Goal: Information Seeking & Learning: Compare options

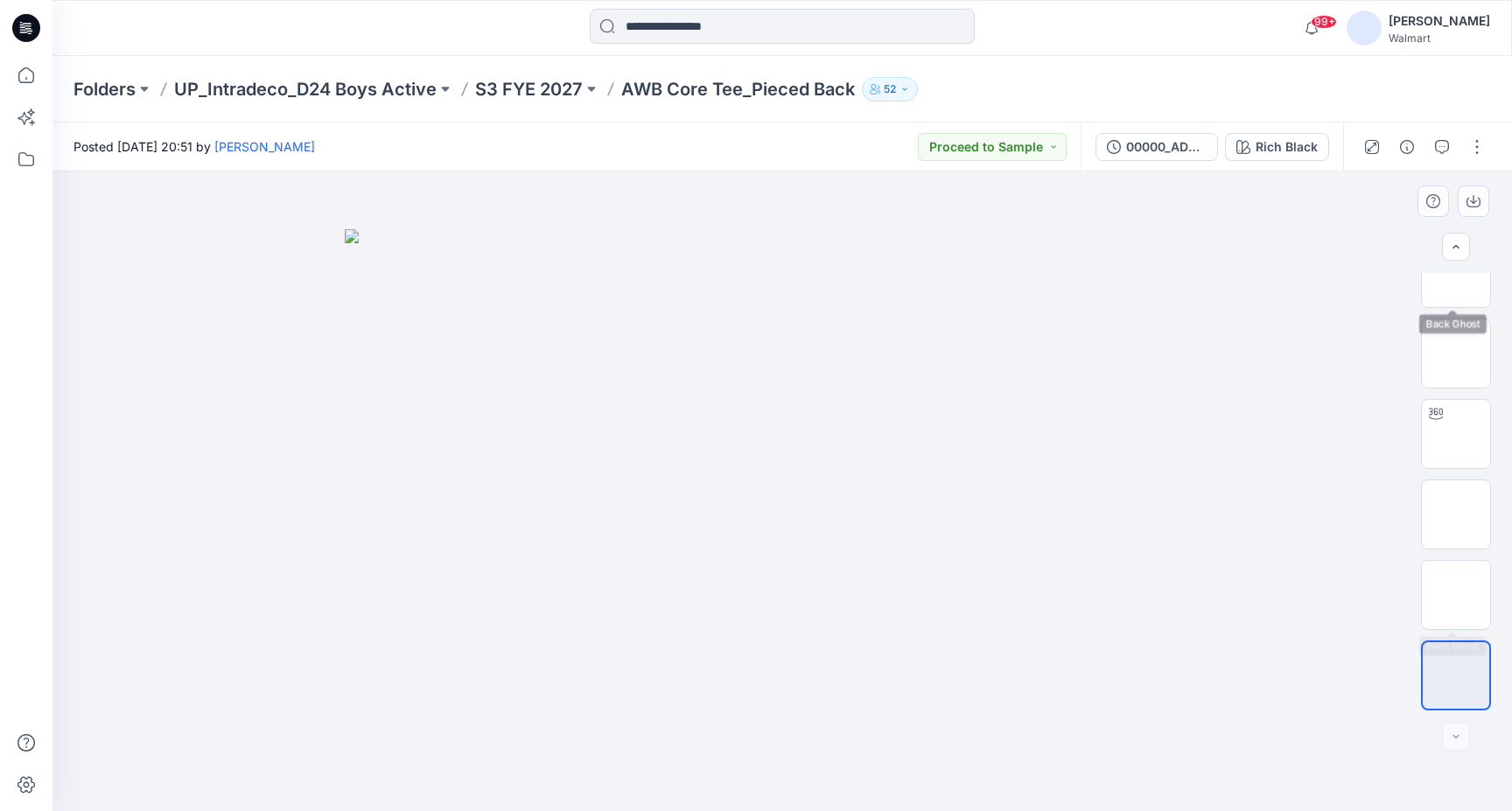
scroll to position [276, 0]
click at [1277, 138] on div "Rich Black" at bounding box center [1287, 147] width 62 height 20
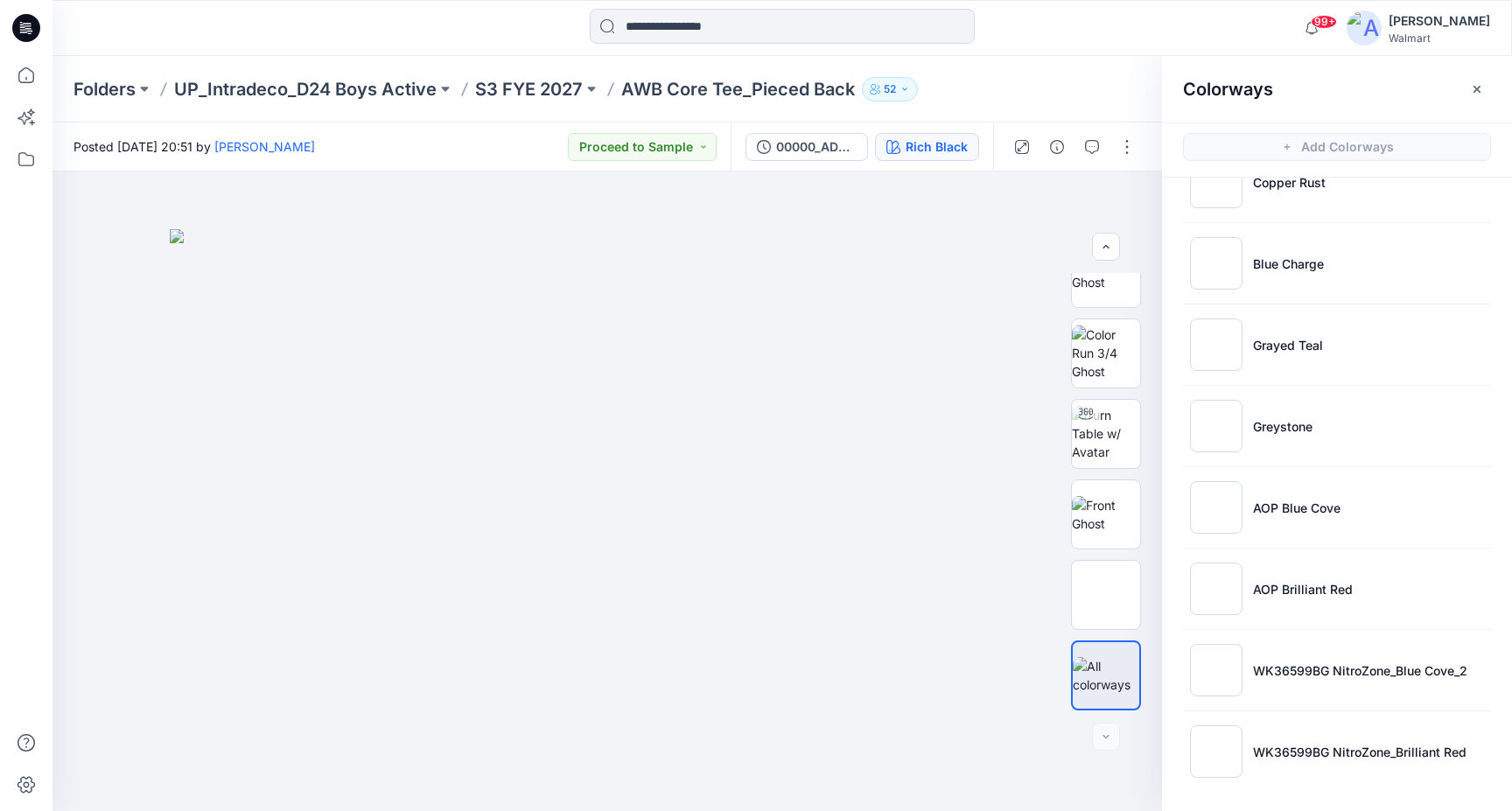
scroll to position [1267, 0]
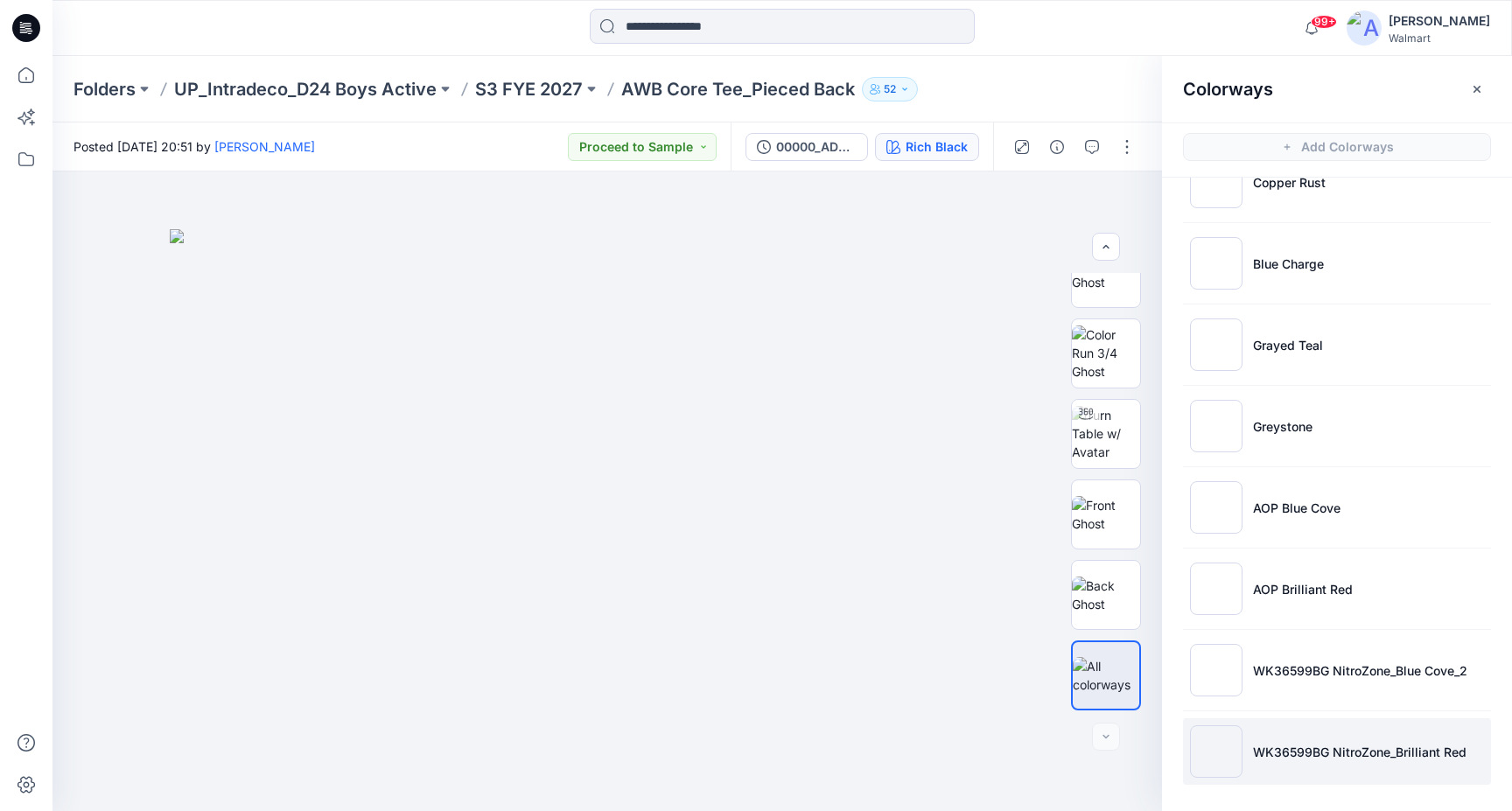
click at [1332, 761] on li "WK36599BG NitroZone_Brilliant Red" at bounding box center [1337, 751] width 308 height 66
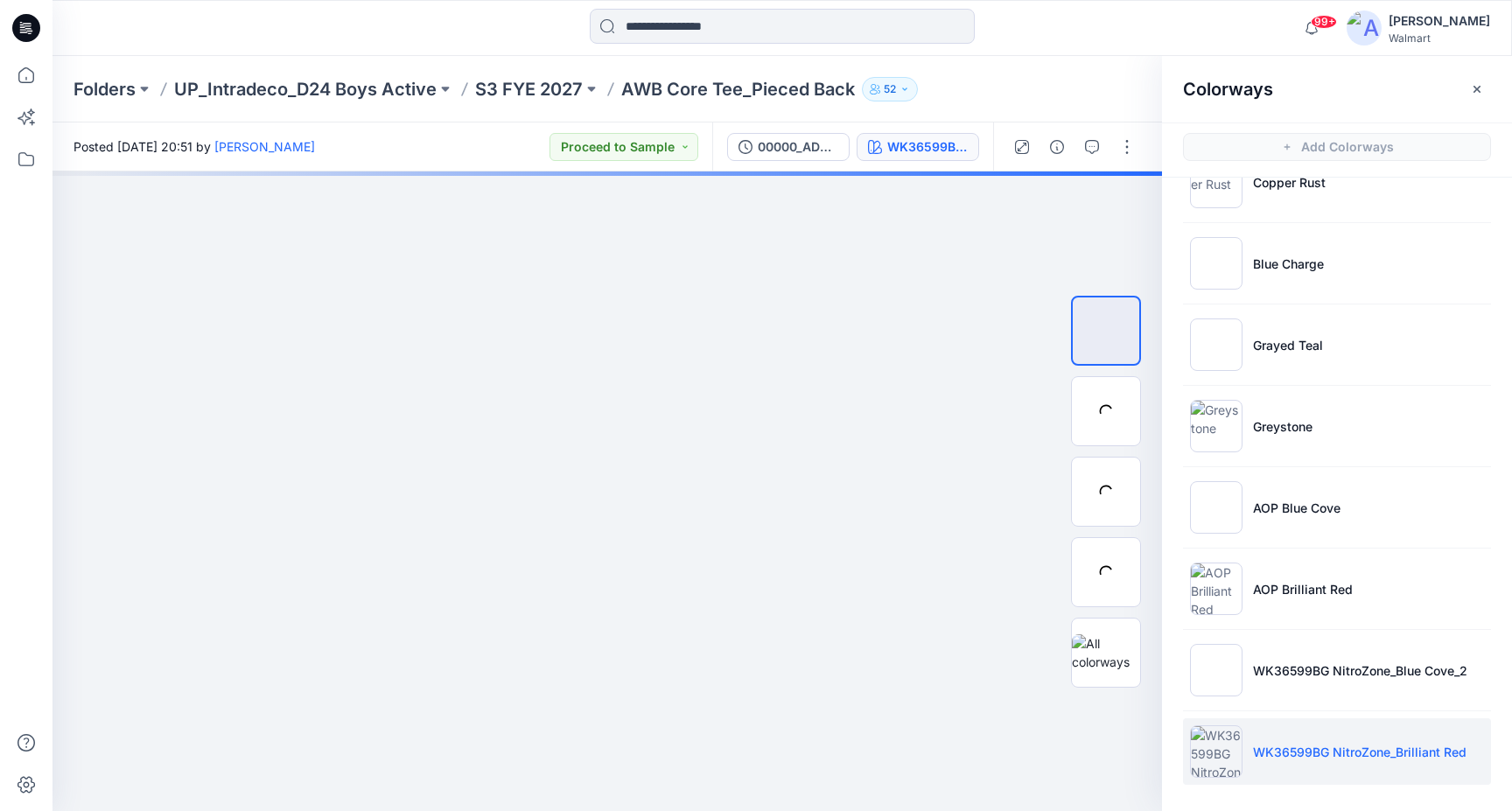
scroll to position [0, 0]
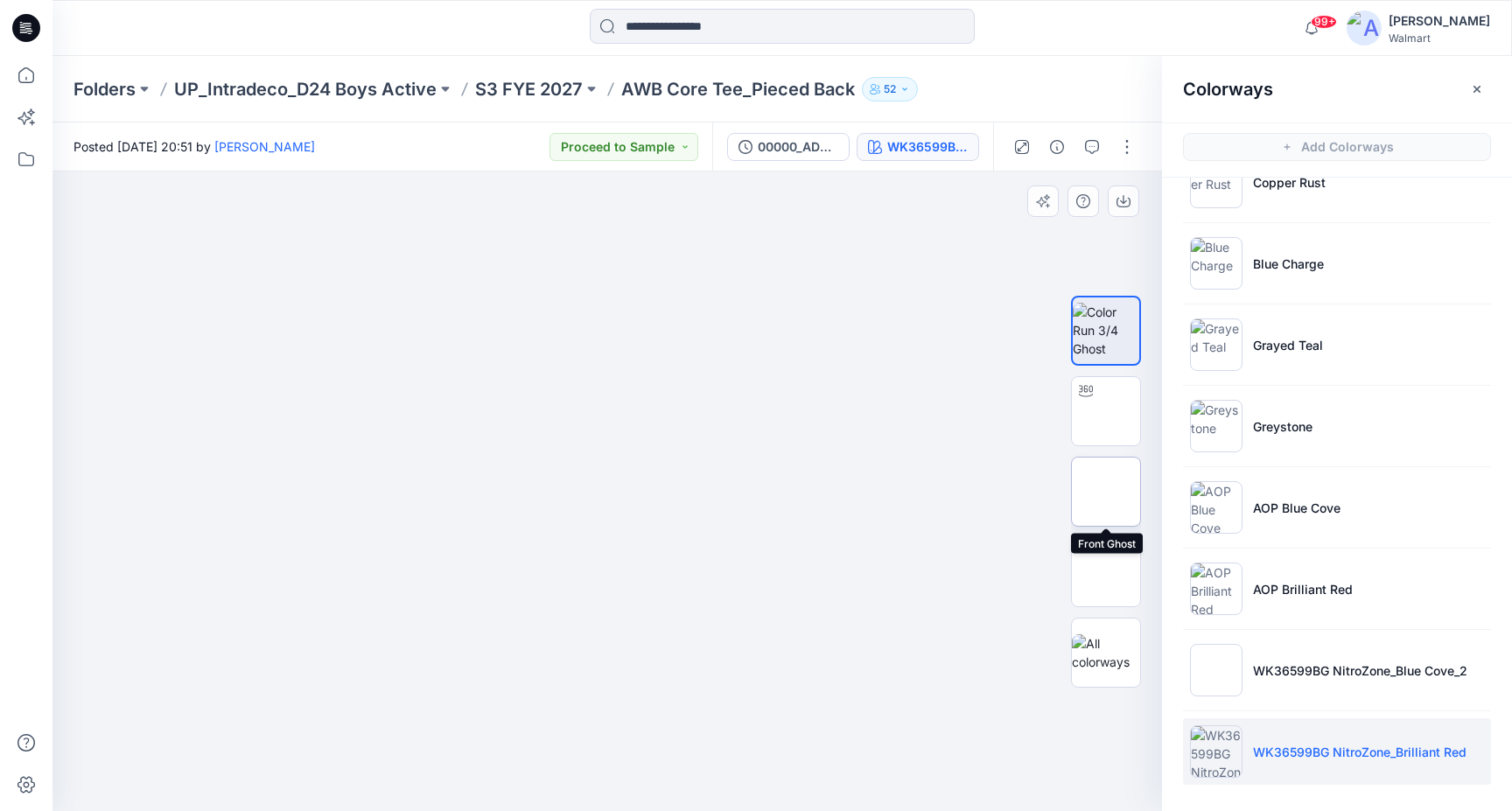
click at [1106, 492] on img at bounding box center [1106, 492] width 0 height 0
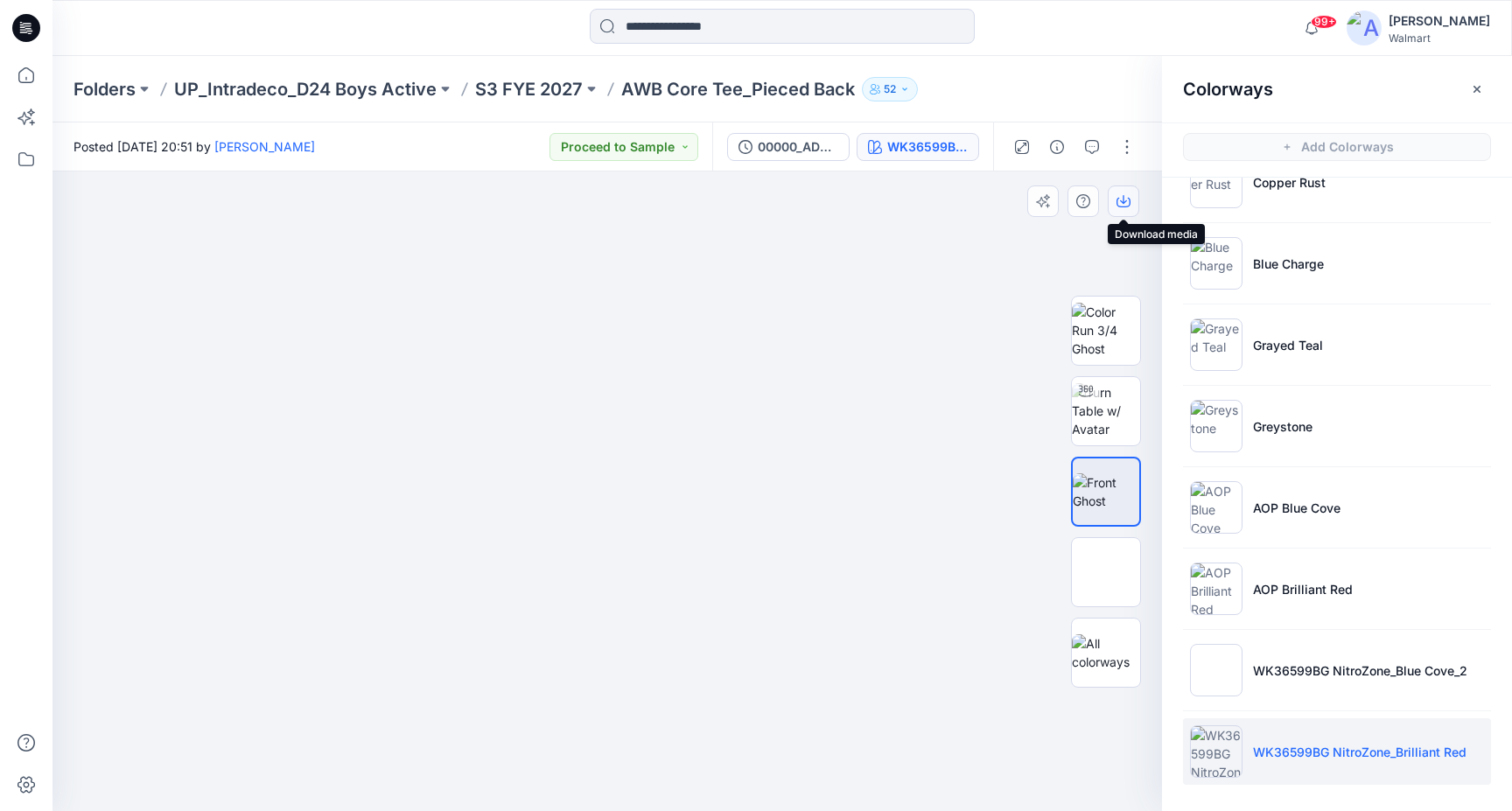
click at [1127, 206] on icon "button" at bounding box center [1123, 203] width 14 height 9
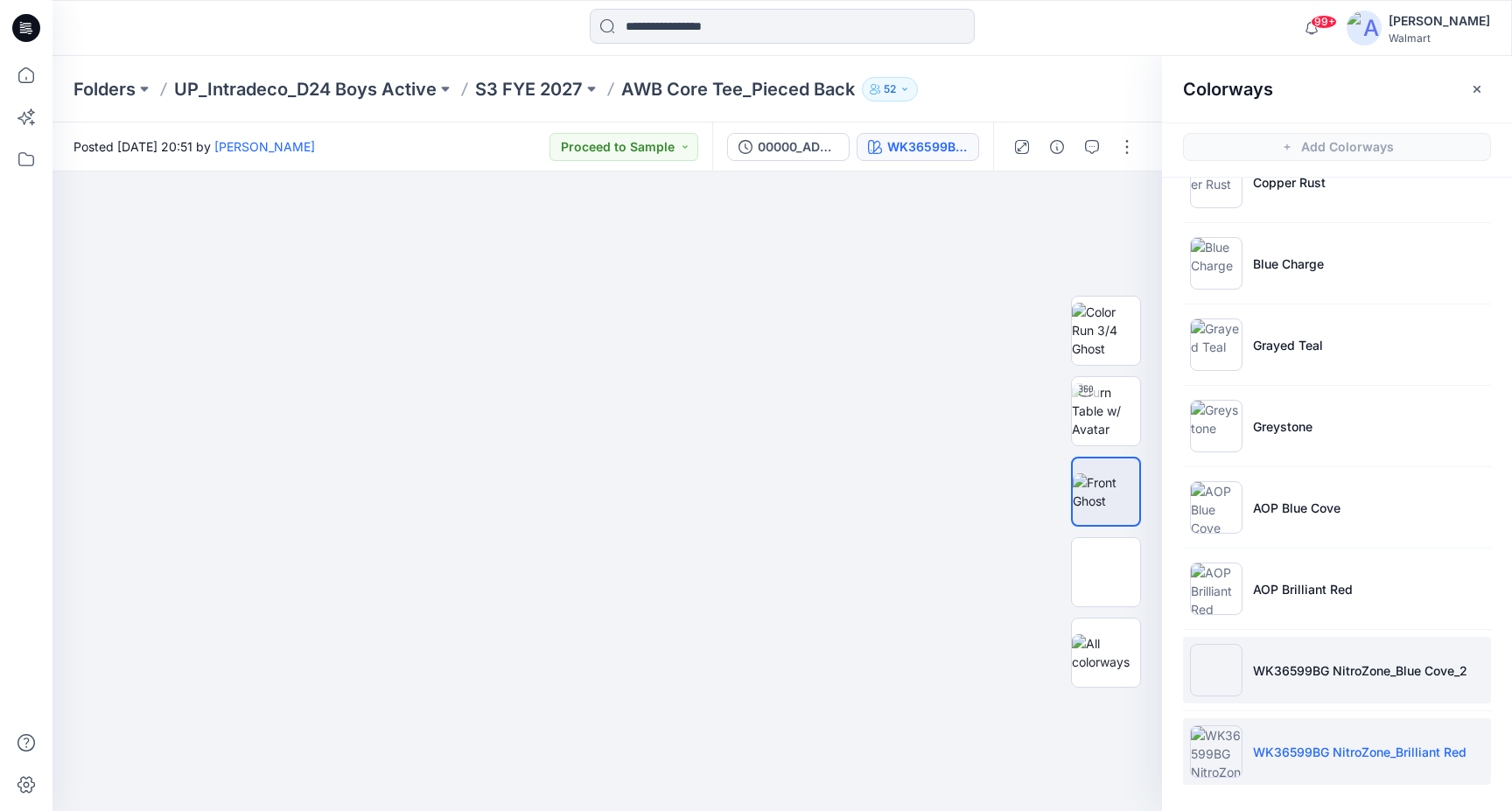
click at [1374, 671] on p "WK36599BG NitroZone_Blue Cove_2" at bounding box center [1360, 671] width 214 height 19
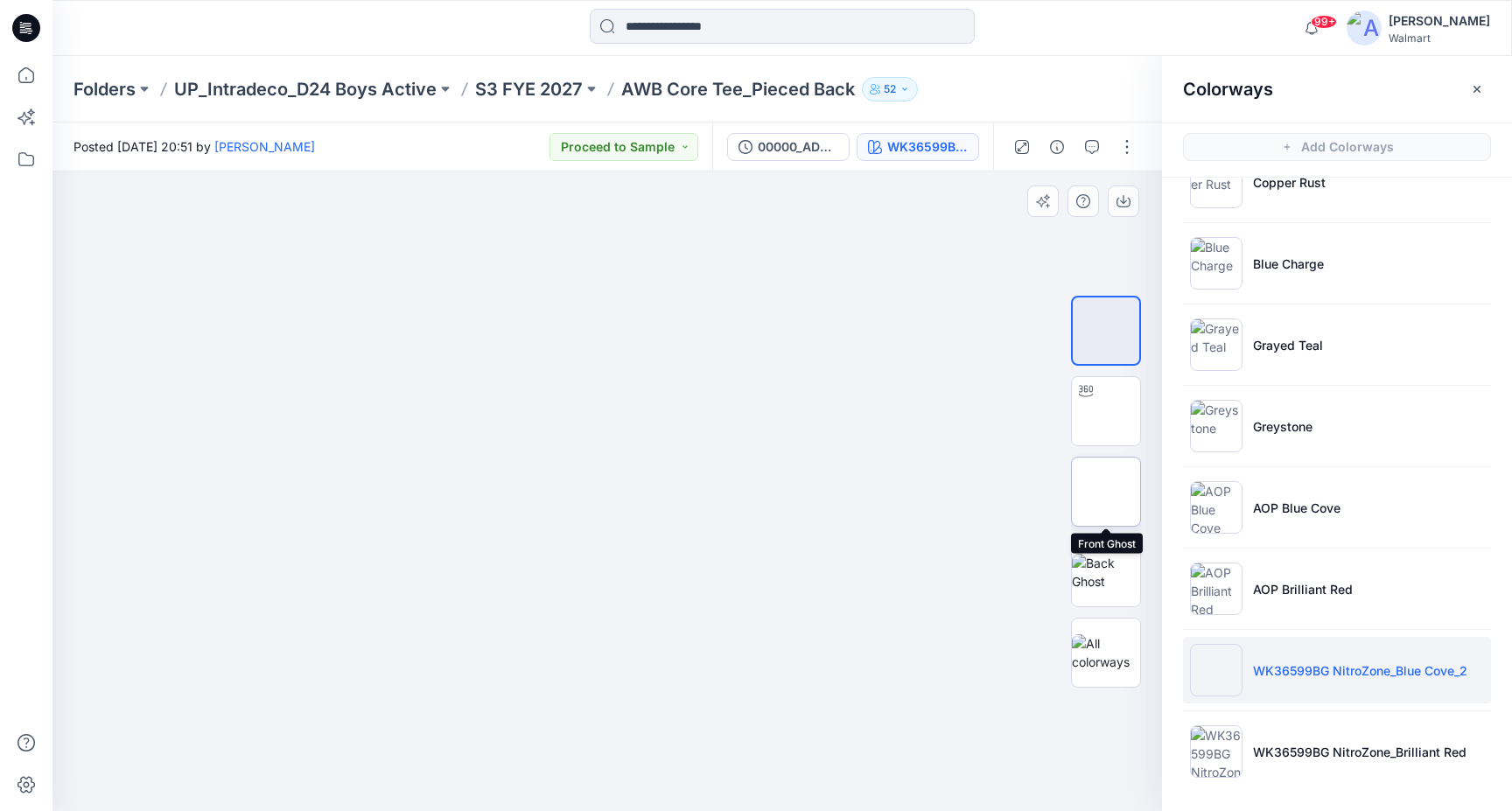
click at [1106, 492] on img at bounding box center [1106, 492] width 0 height 0
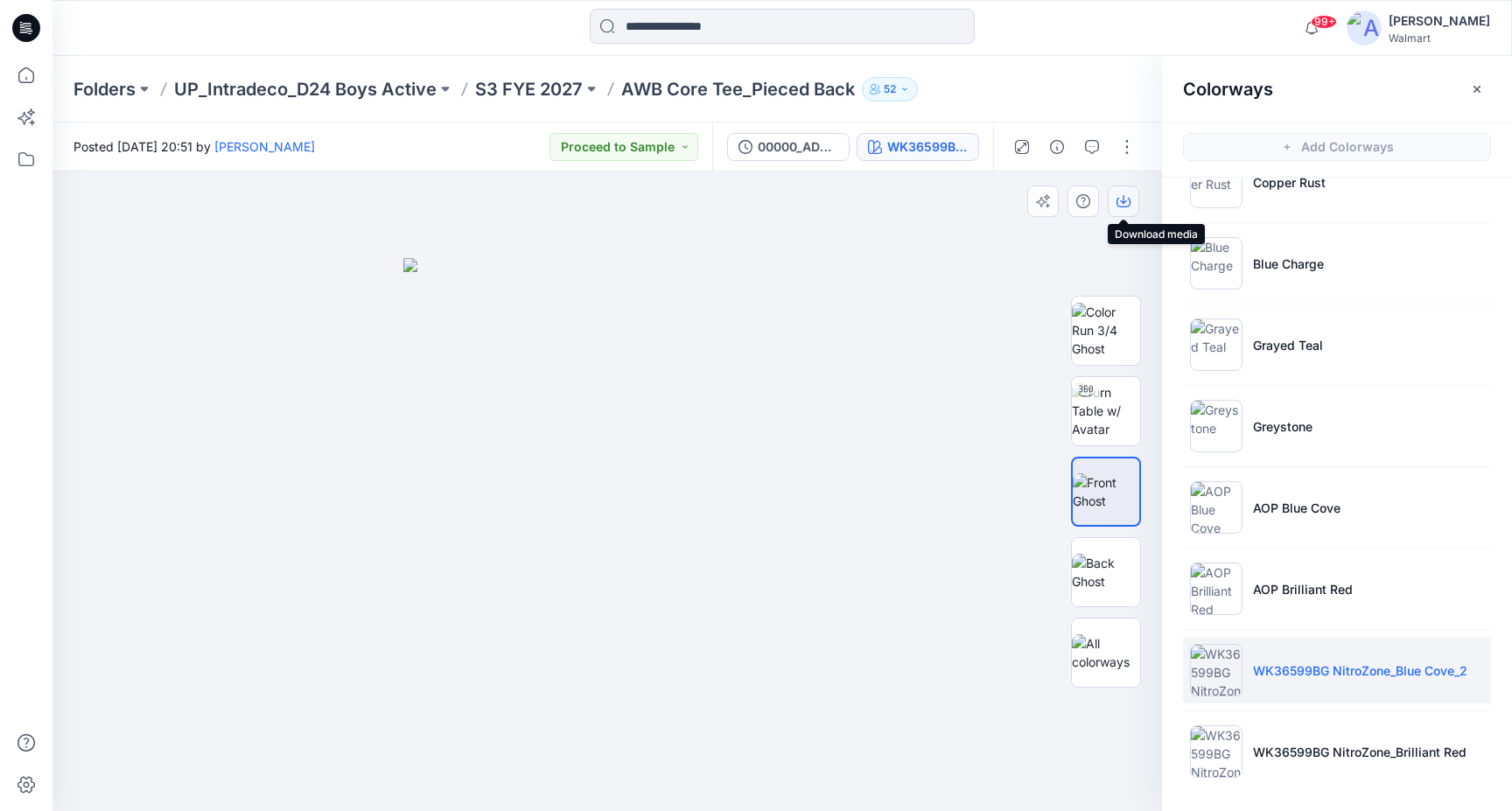
click at [1121, 203] on icon "button" at bounding box center [1123, 201] width 14 height 14
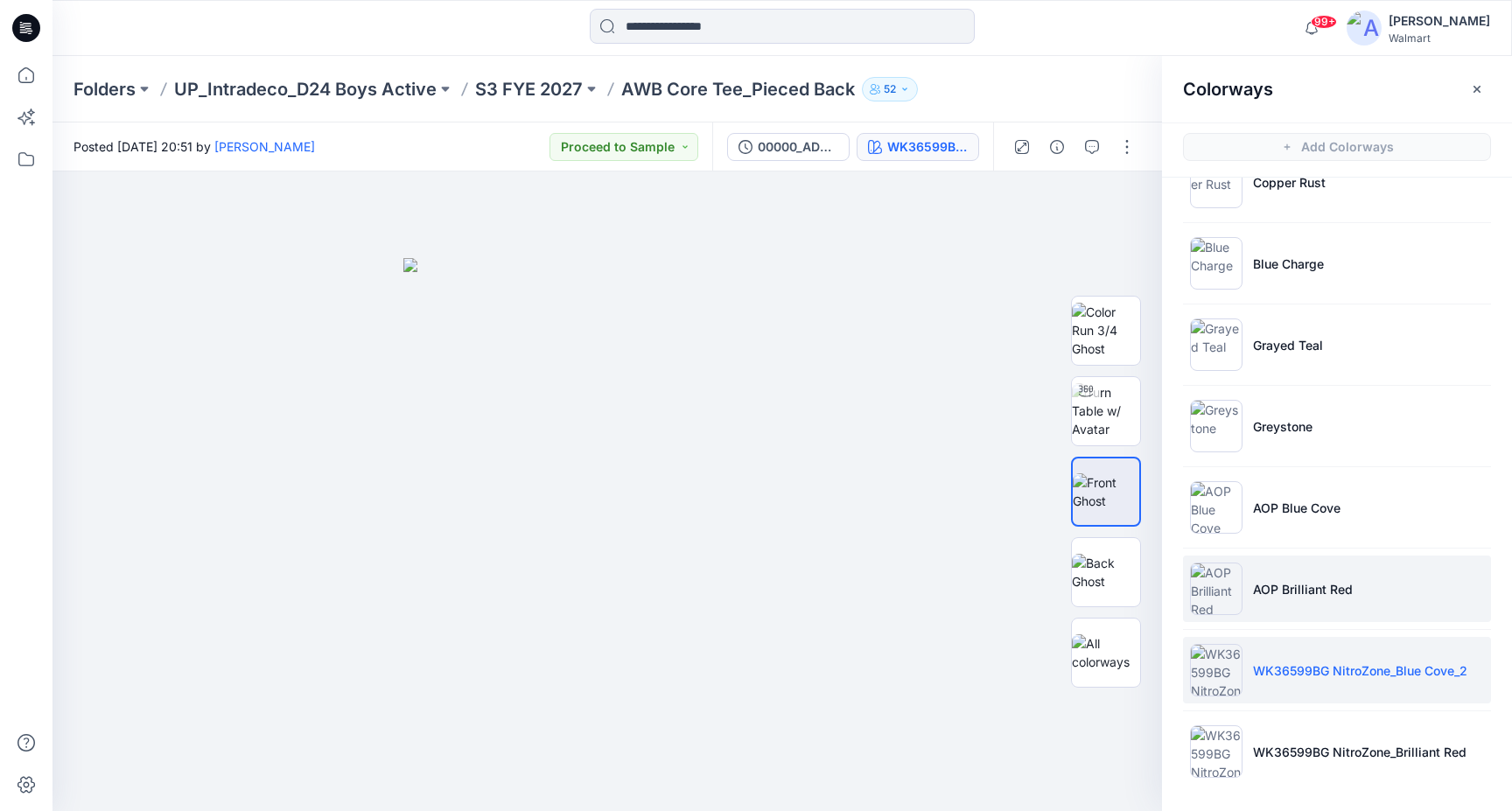
click at [1340, 583] on p "AOP Brilliant Red" at bounding box center [1303, 590] width 100 height 19
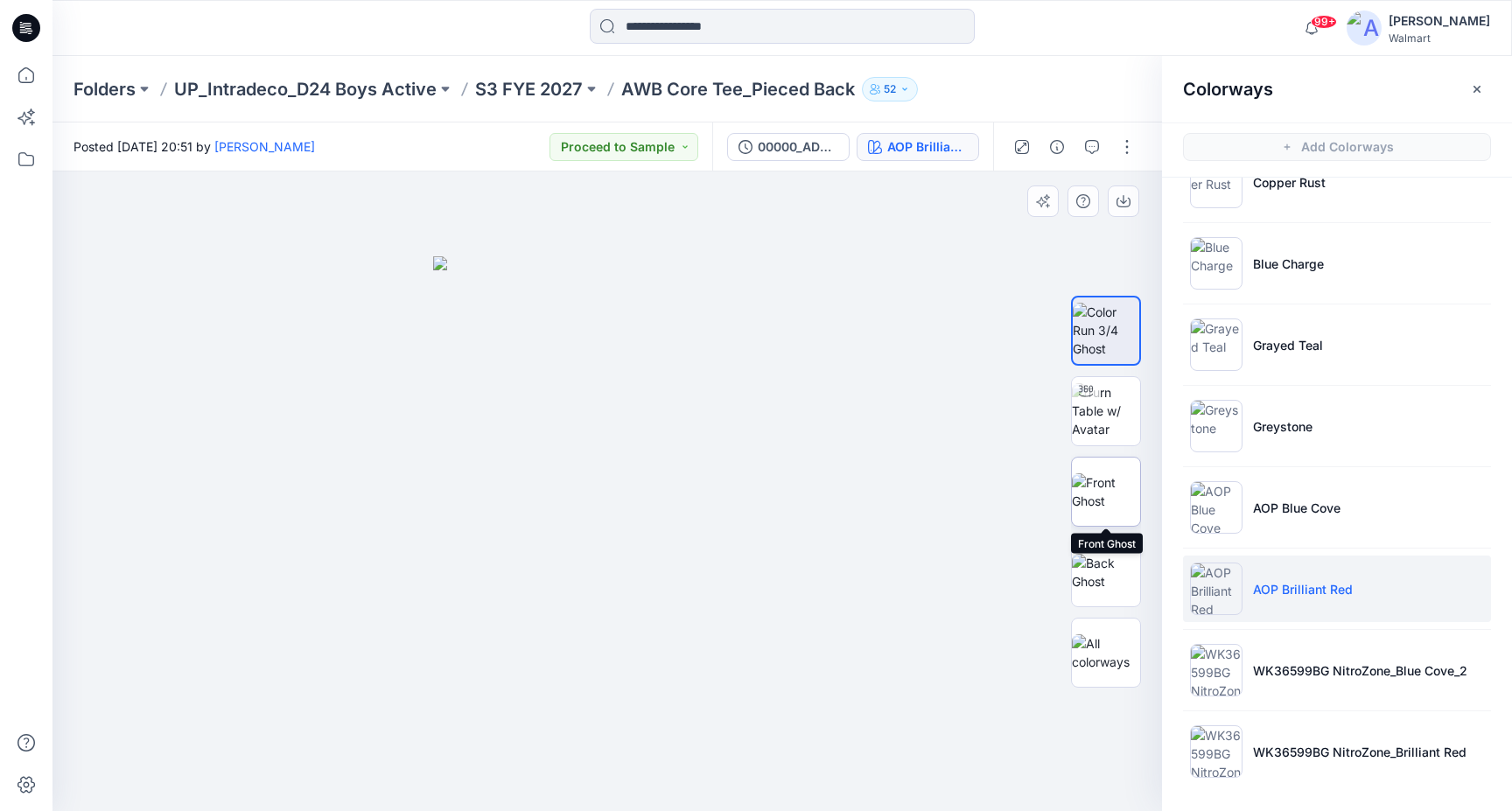
click at [1122, 494] on img at bounding box center [1105, 492] width 68 height 37
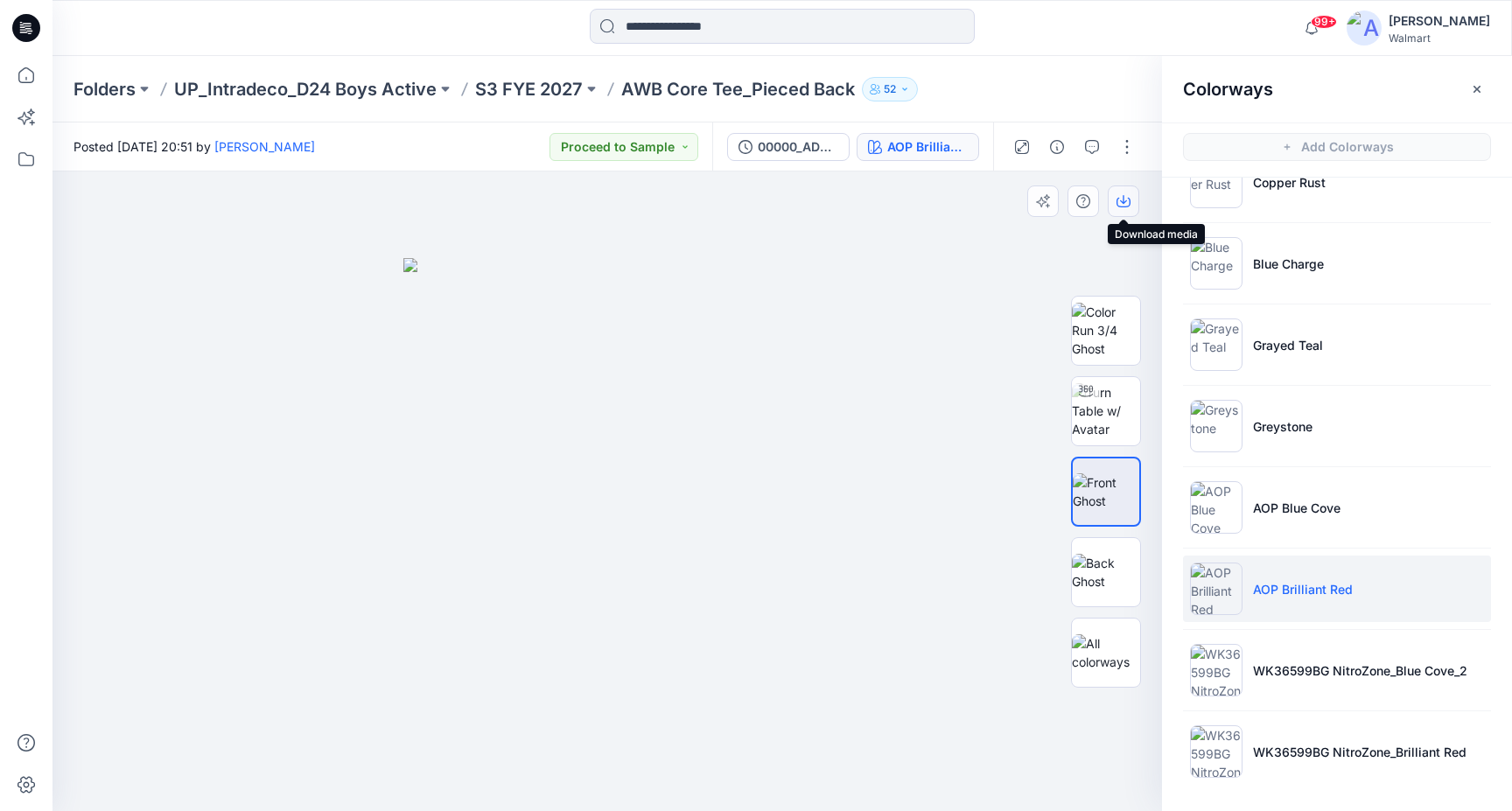
click at [1125, 197] on icon "button" at bounding box center [1123, 201] width 14 height 14
click at [1310, 532] on li "AOP Blue Cove" at bounding box center [1337, 507] width 308 height 66
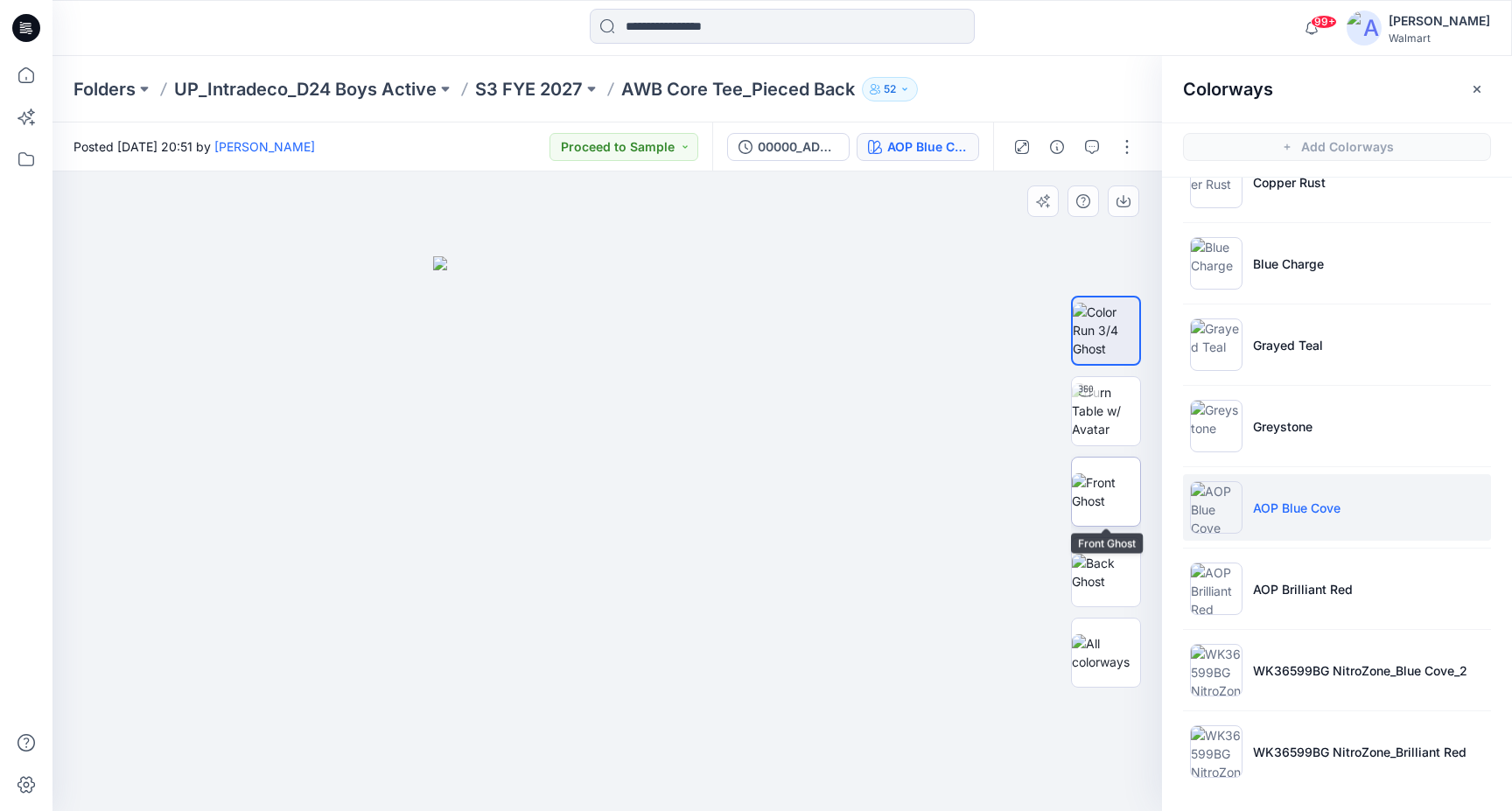
drag, startPoint x: 1103, startPoint y: 487, endPoint x: 1106, endPoint y: 469, distance: 18.2
click at [1103, 488] on img at bounding box center [1105, 492] width 68 height 37
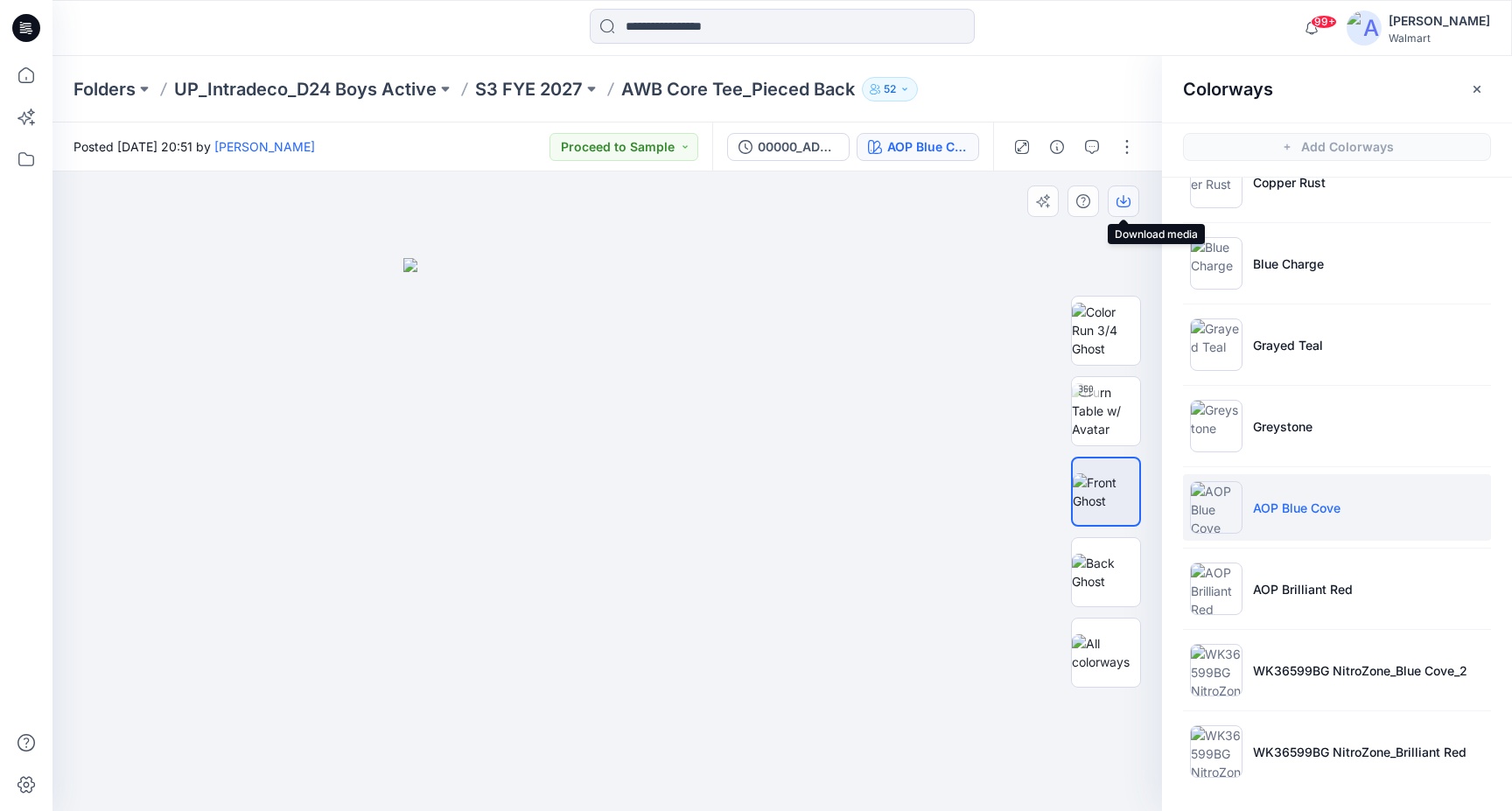
click at [1119, 207] on icon "button" at bounding box center [1123, 201] width 14 height 14
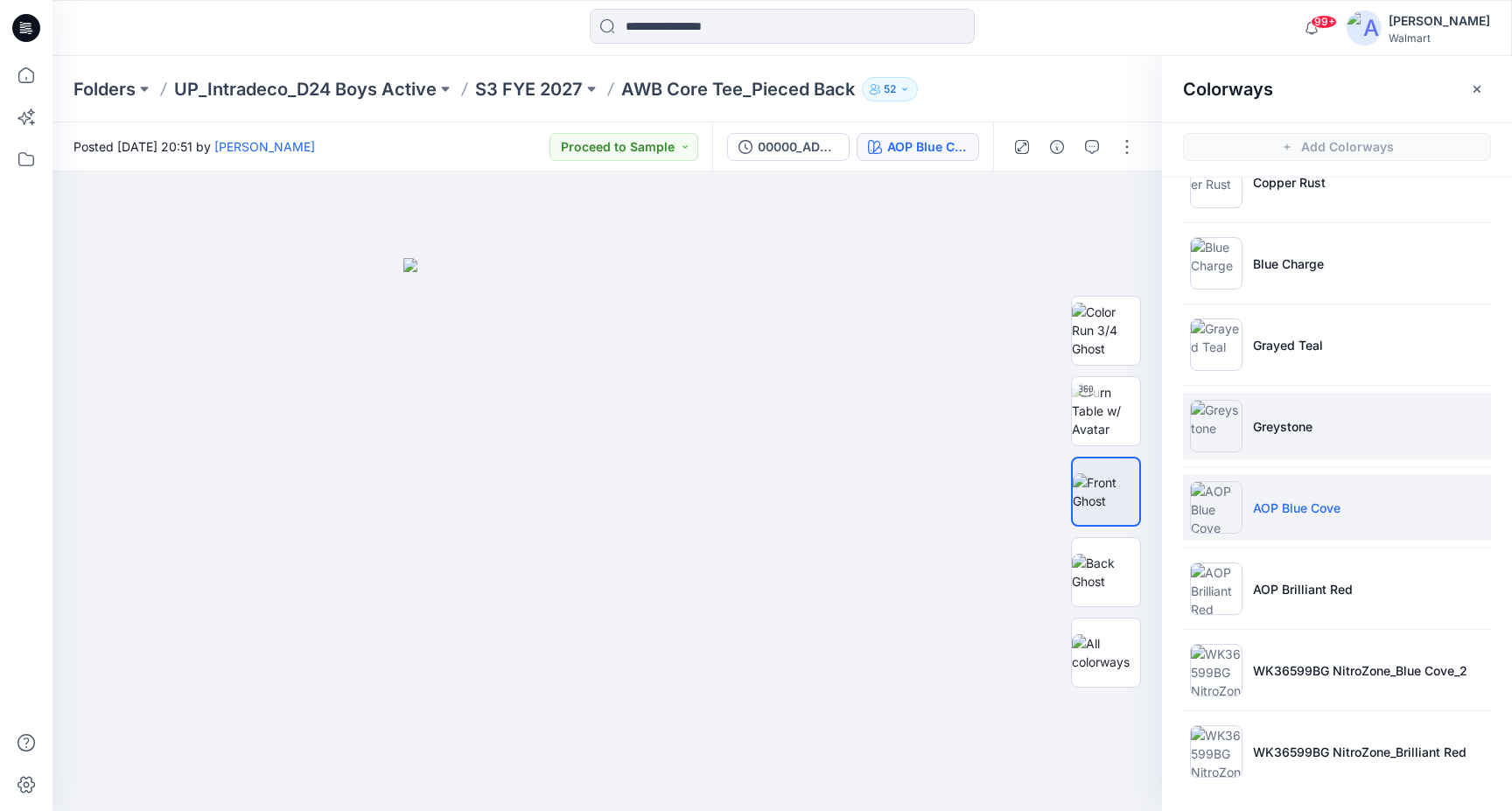
click at [1349, 429] on li "Greystone" at bounding box center [1337, 425] width 308 height 66
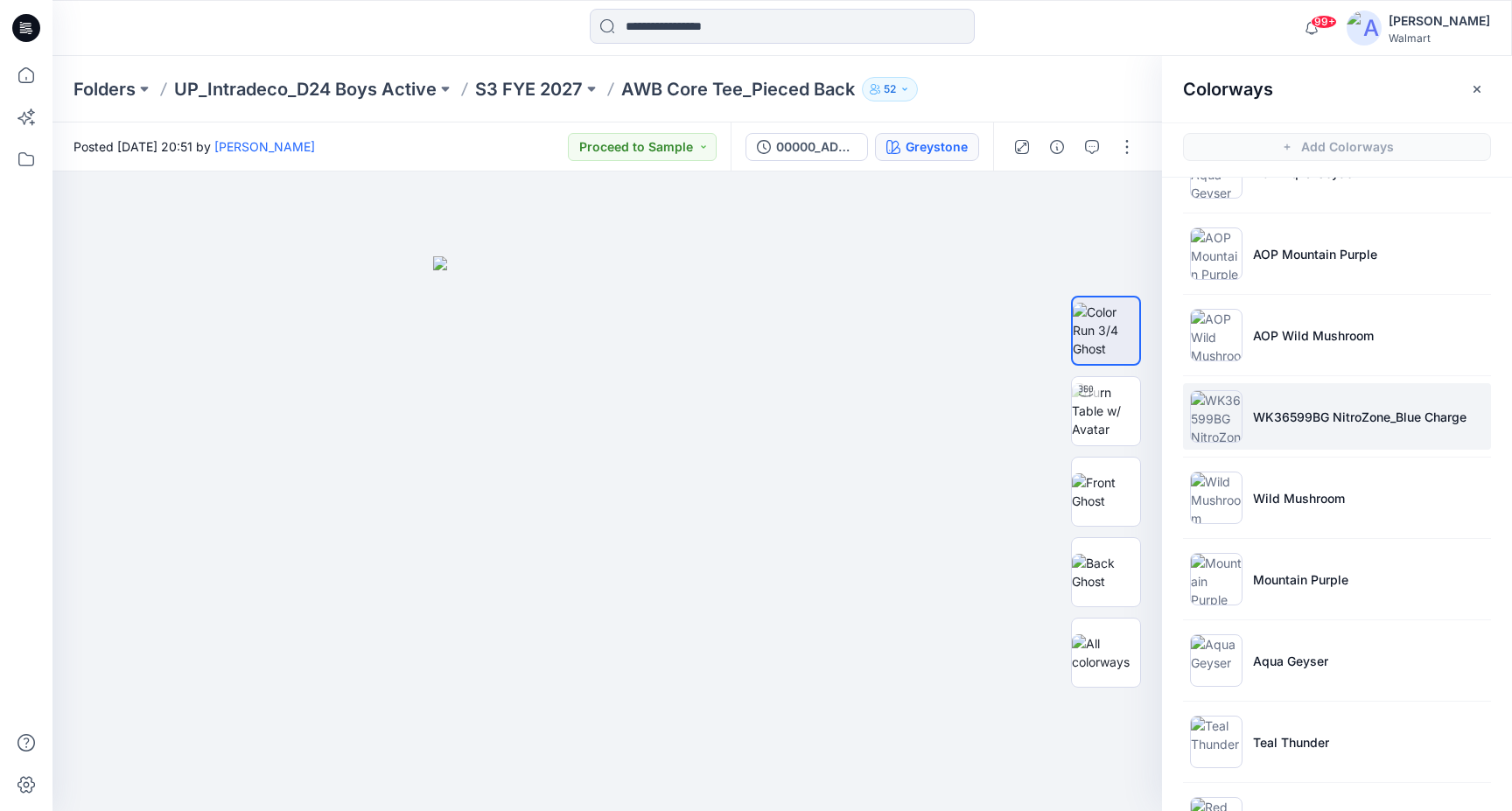
scroll to position [542, 0]
click at [1343, 412] on p "WK36599BG NitroZone_Blue Charge" at bounding box center [1360, 419] width 214 height 19
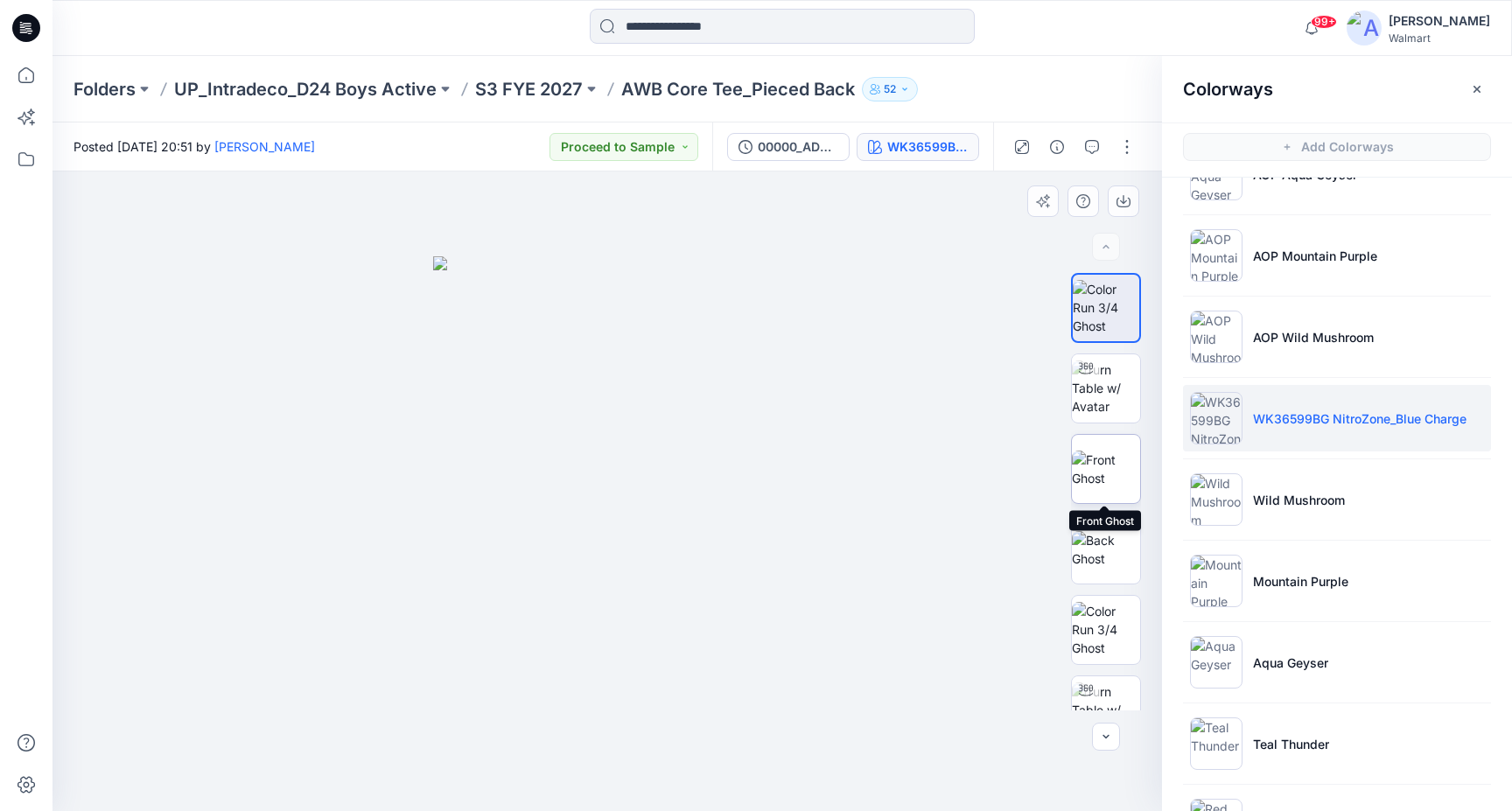
click at [1095, 472] on img at bounding box center [1105, 469] width 68 height 37
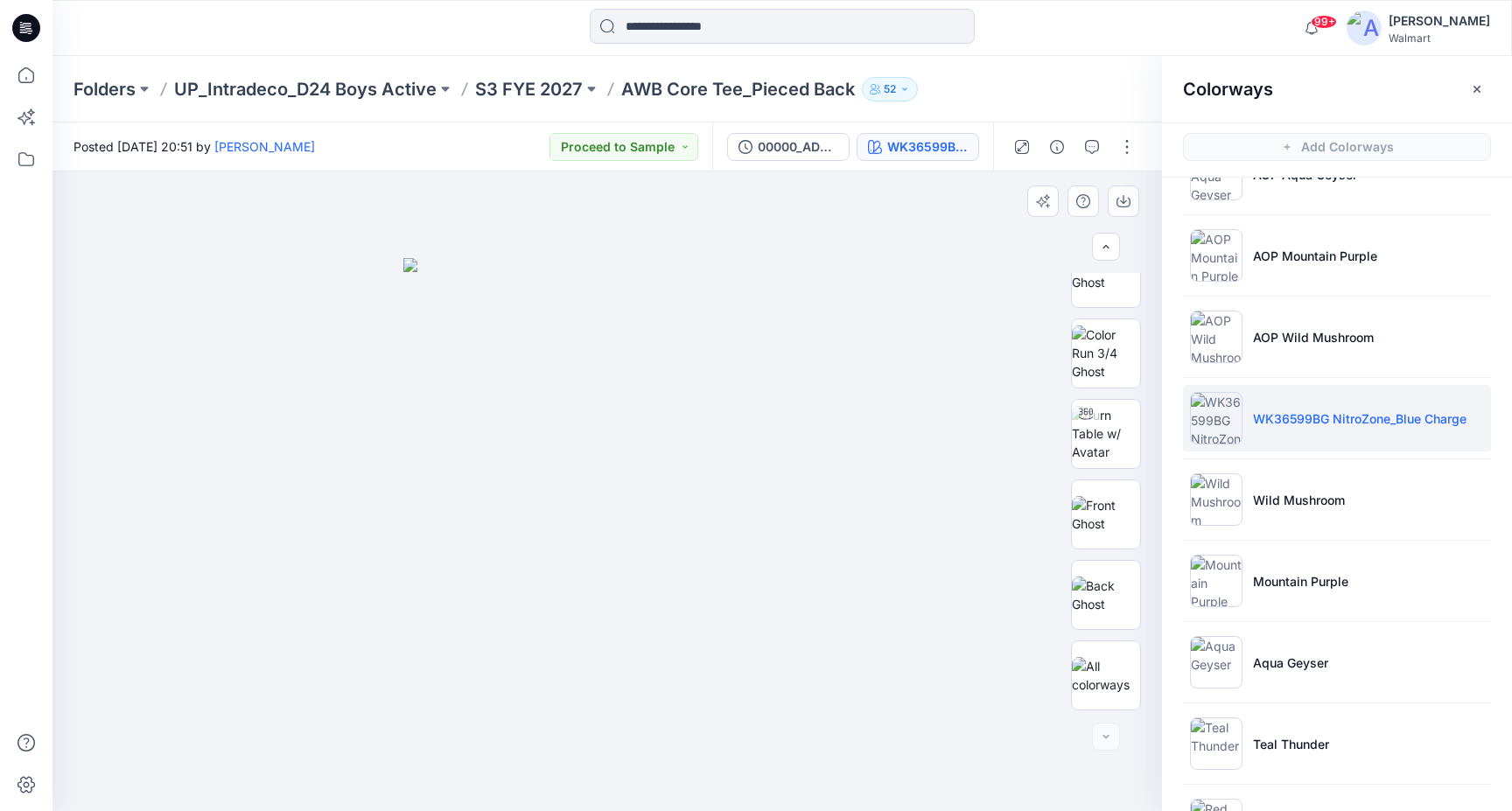
scroll to position [276, 0]
click at [1111, 512] on img at bounding box center [1105, 514] width 68 height 37
click at [1123, 208] on button "button" at bounding box center [1124, 201] width 32 height 32
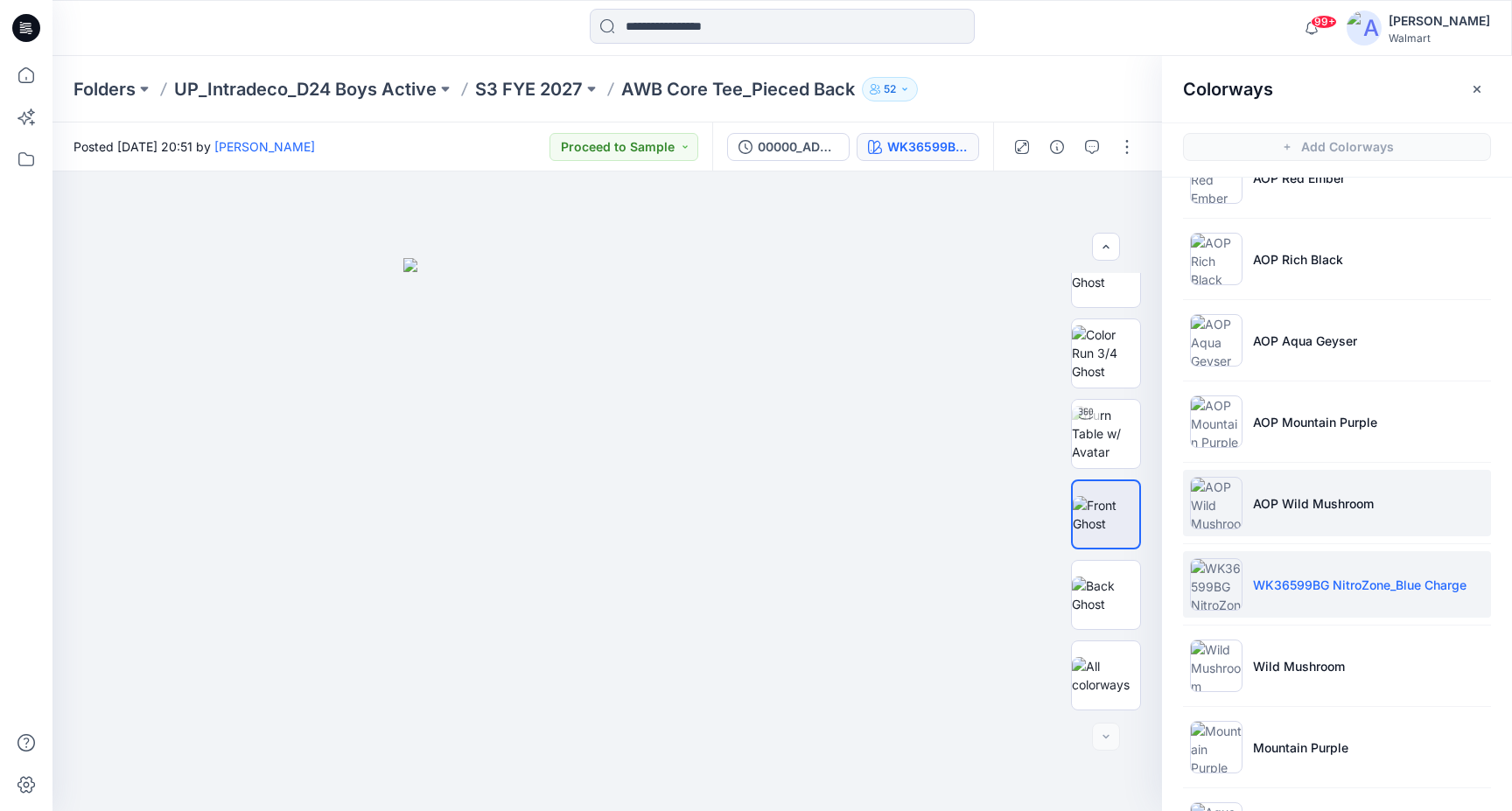
scroll to position [370, 0]
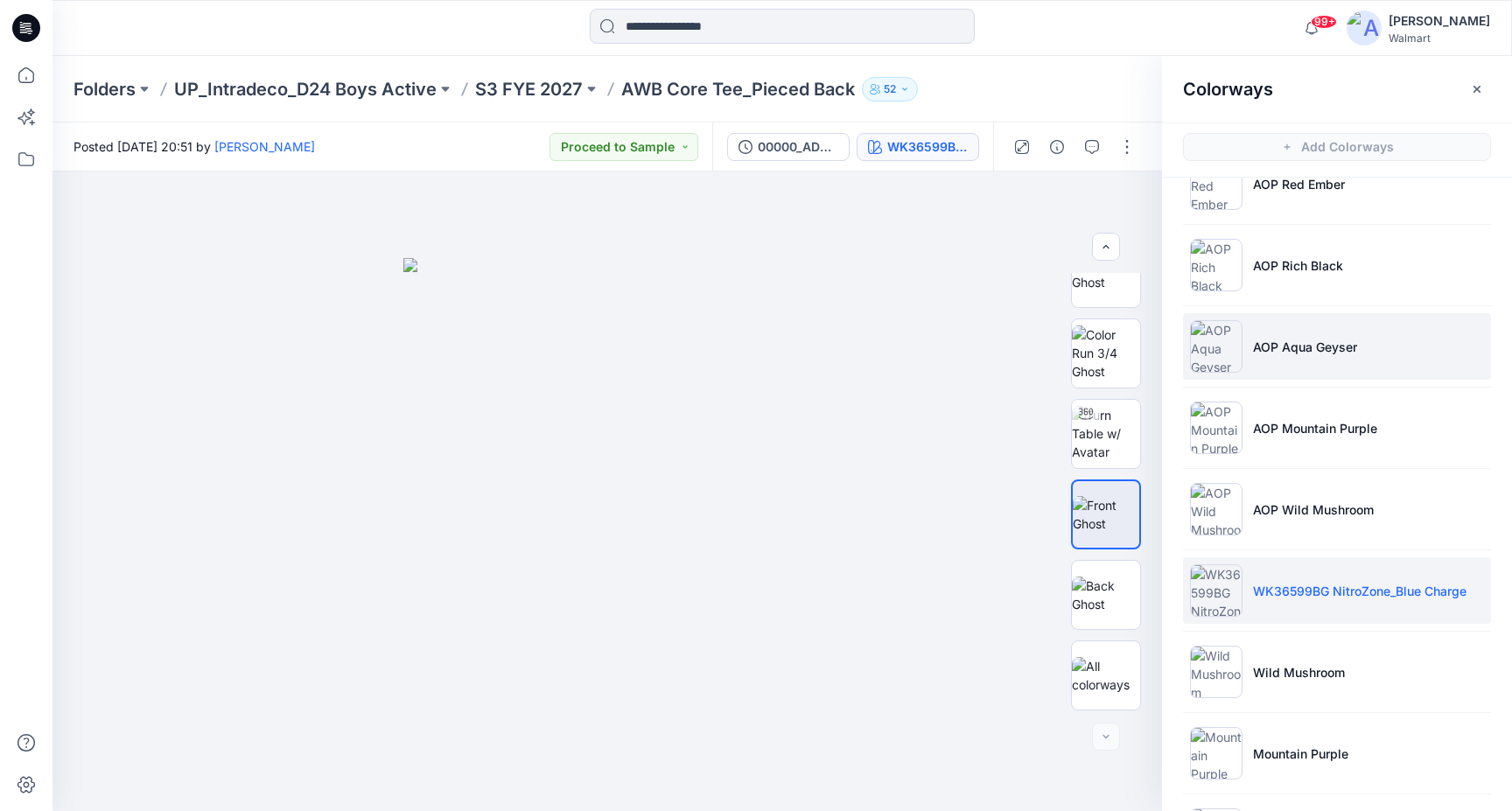
click at [1339, 346] on p "AOP Aqua Geyser" at bounding box center [1305, 347] width 104 height 19
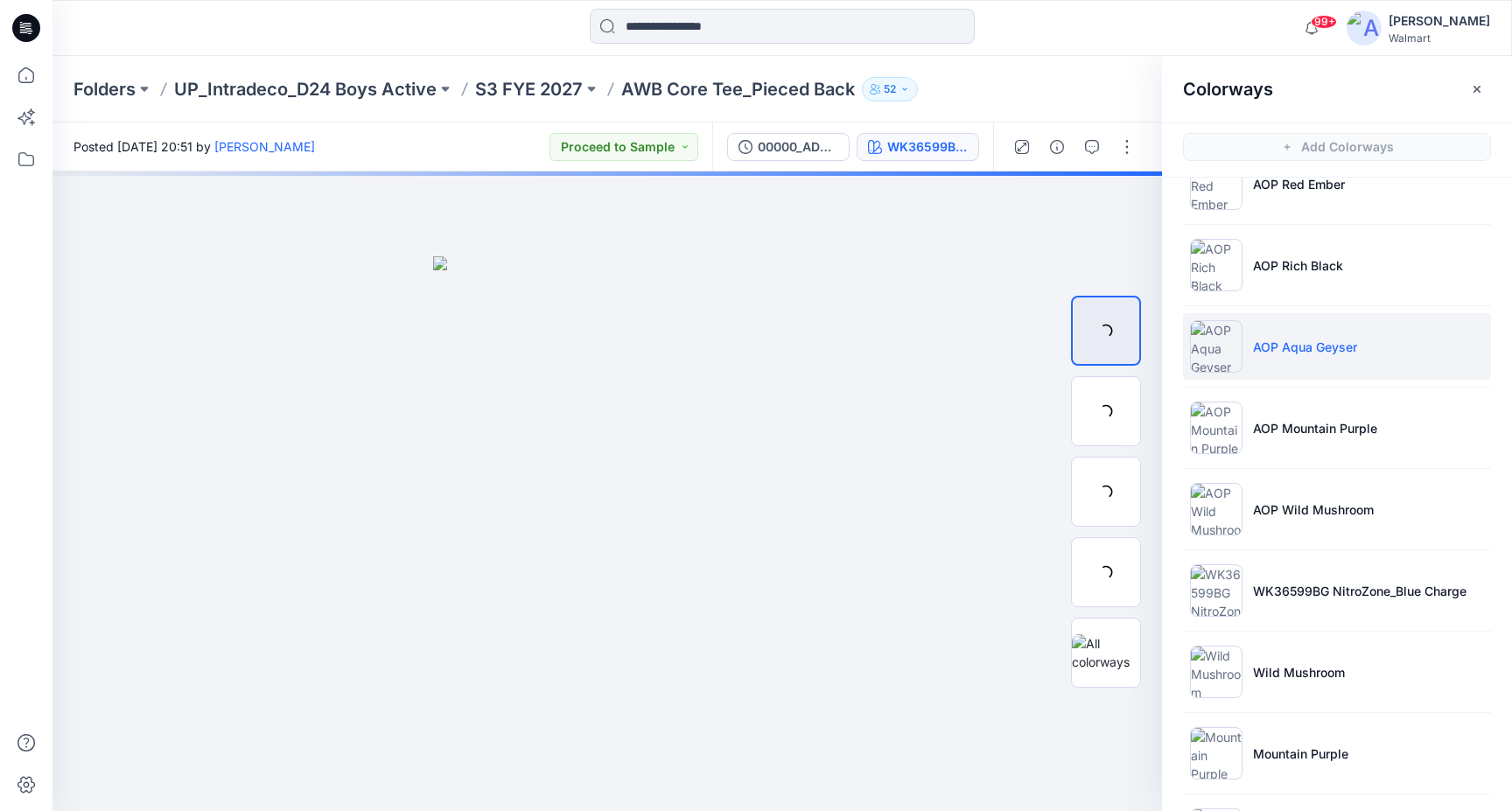
scroll to position [0, 0]
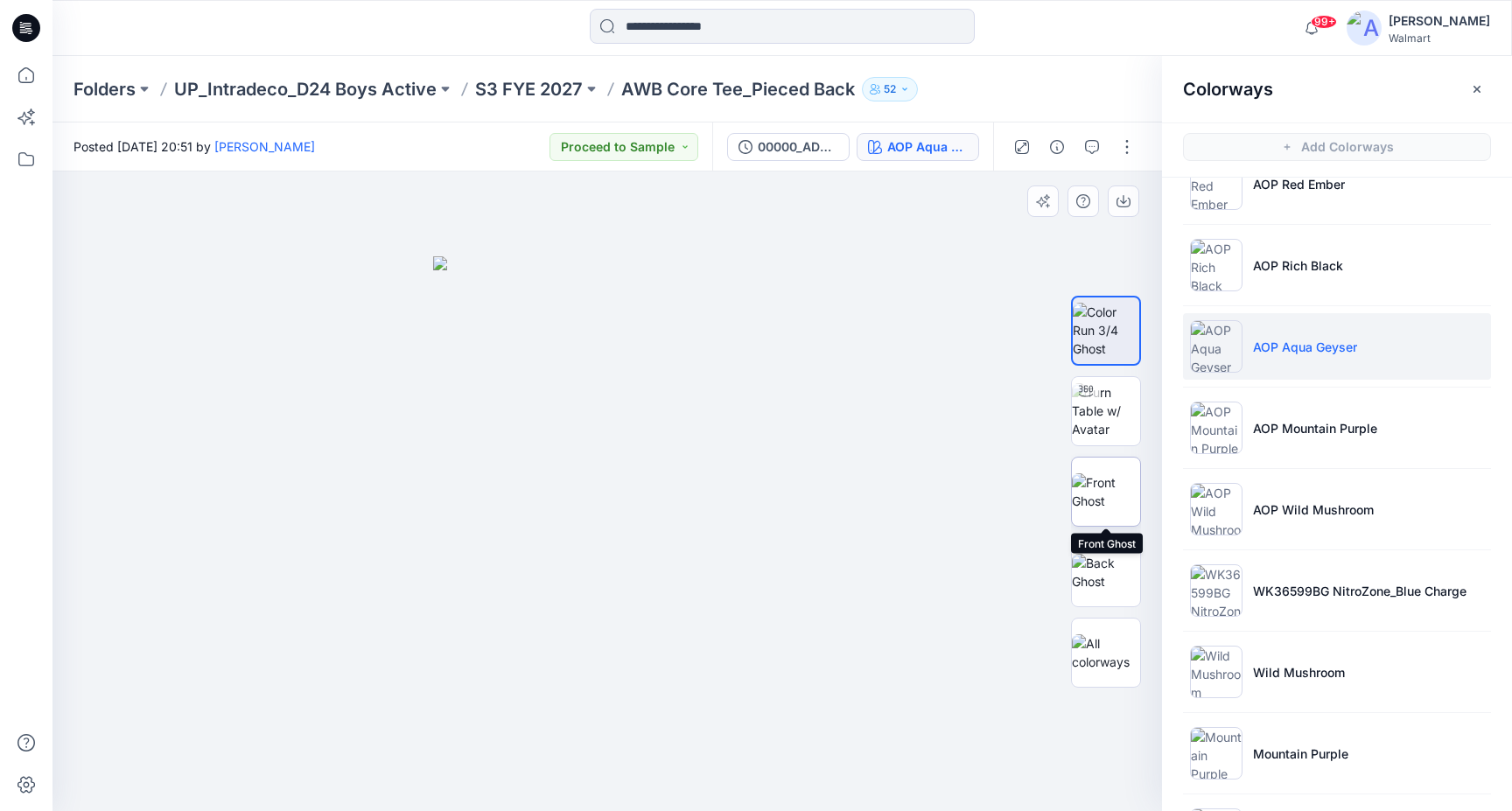
click at [1107, 485] on img at bounding box center [1105, 492] width 68 height 37
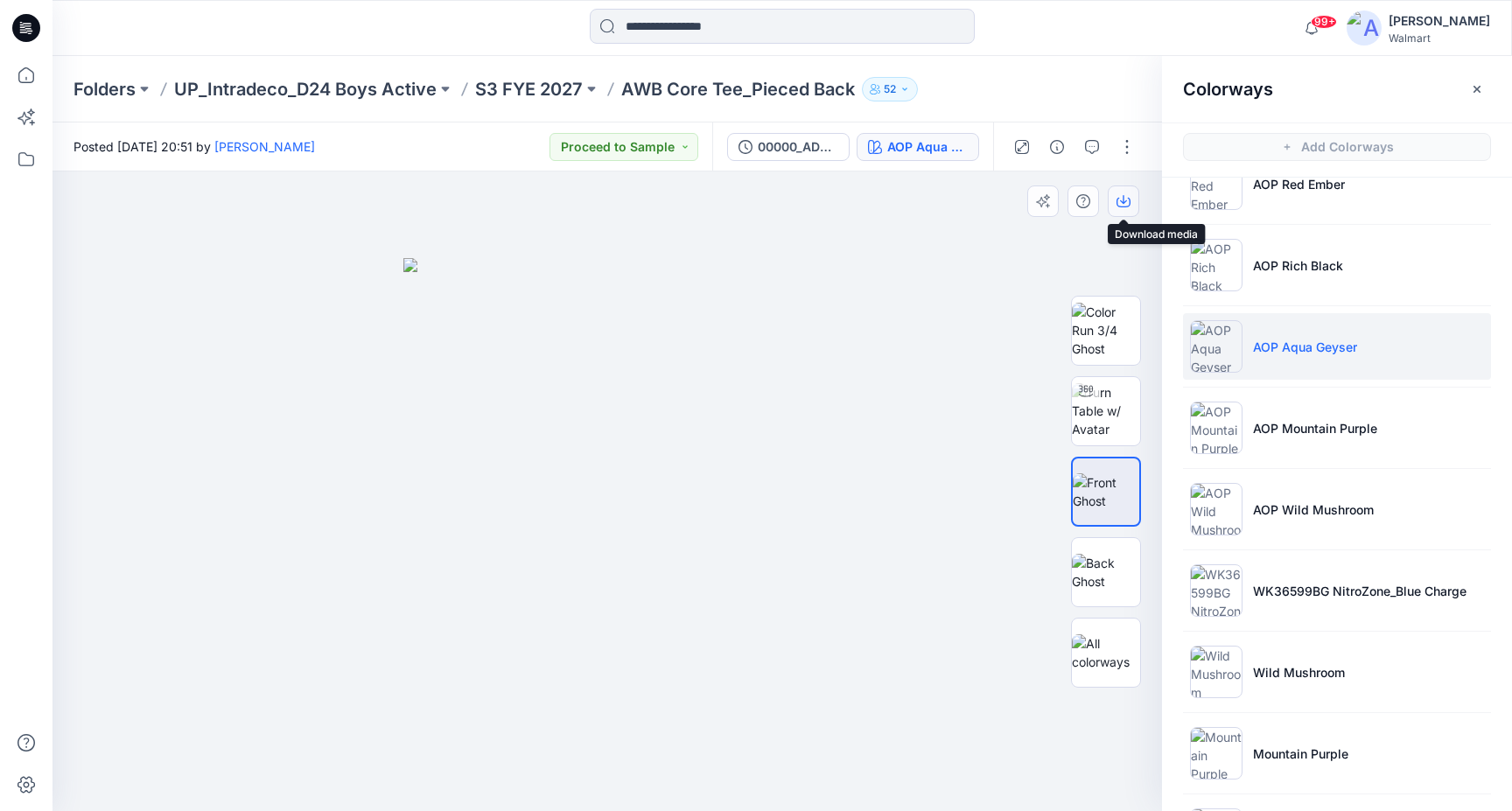
click at [1119, 214] on button "button" at bounding box center [1124, 201] width 32 height 32
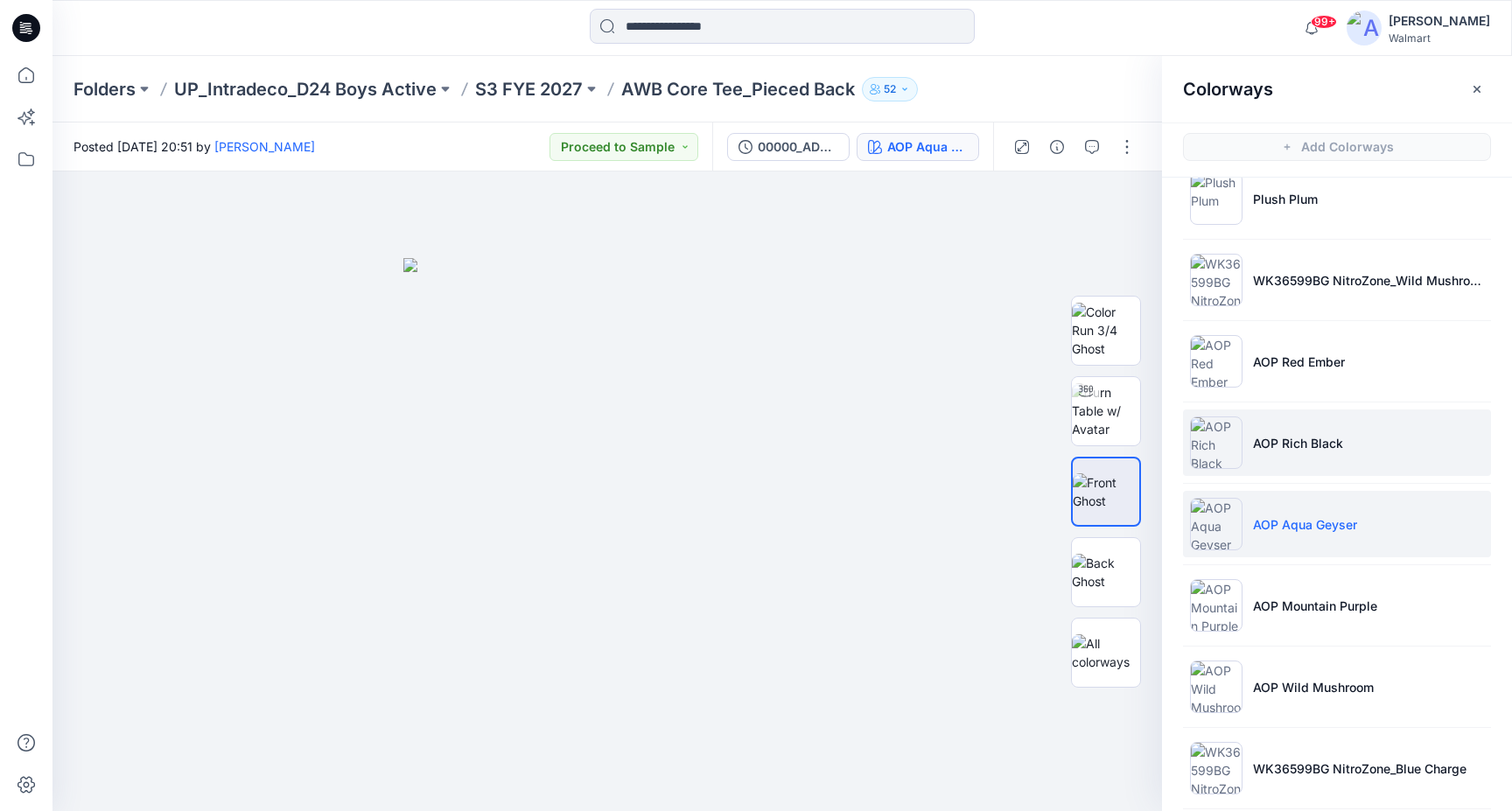
scroll to position [193, 0]
click at [1300, 445] on p "AOP Rich Black" at bounding box center [1298, 443] width 90 height 19
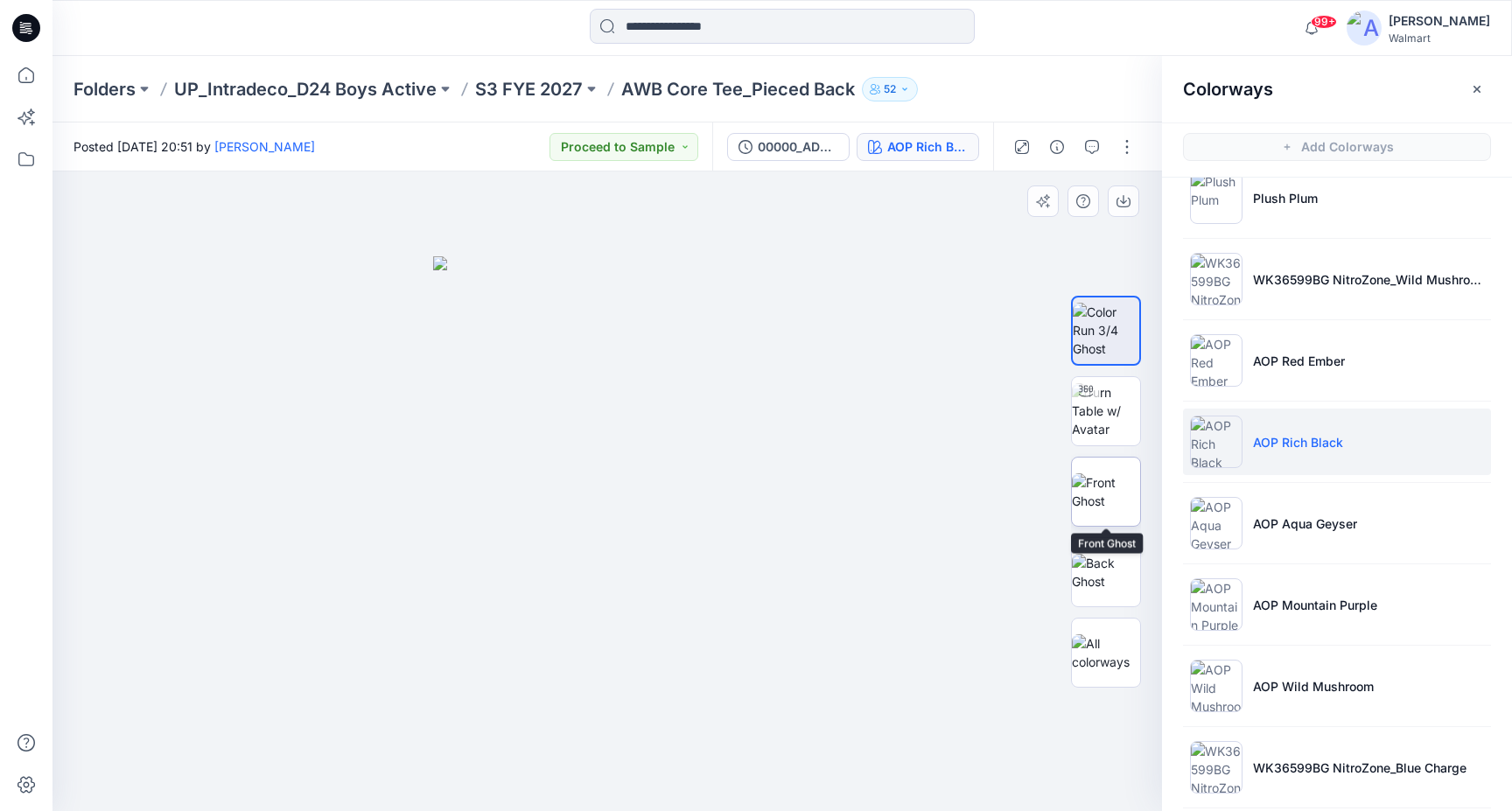
click at [1093, 492] on img at bounding box center [1105, 492] width 68 height 37
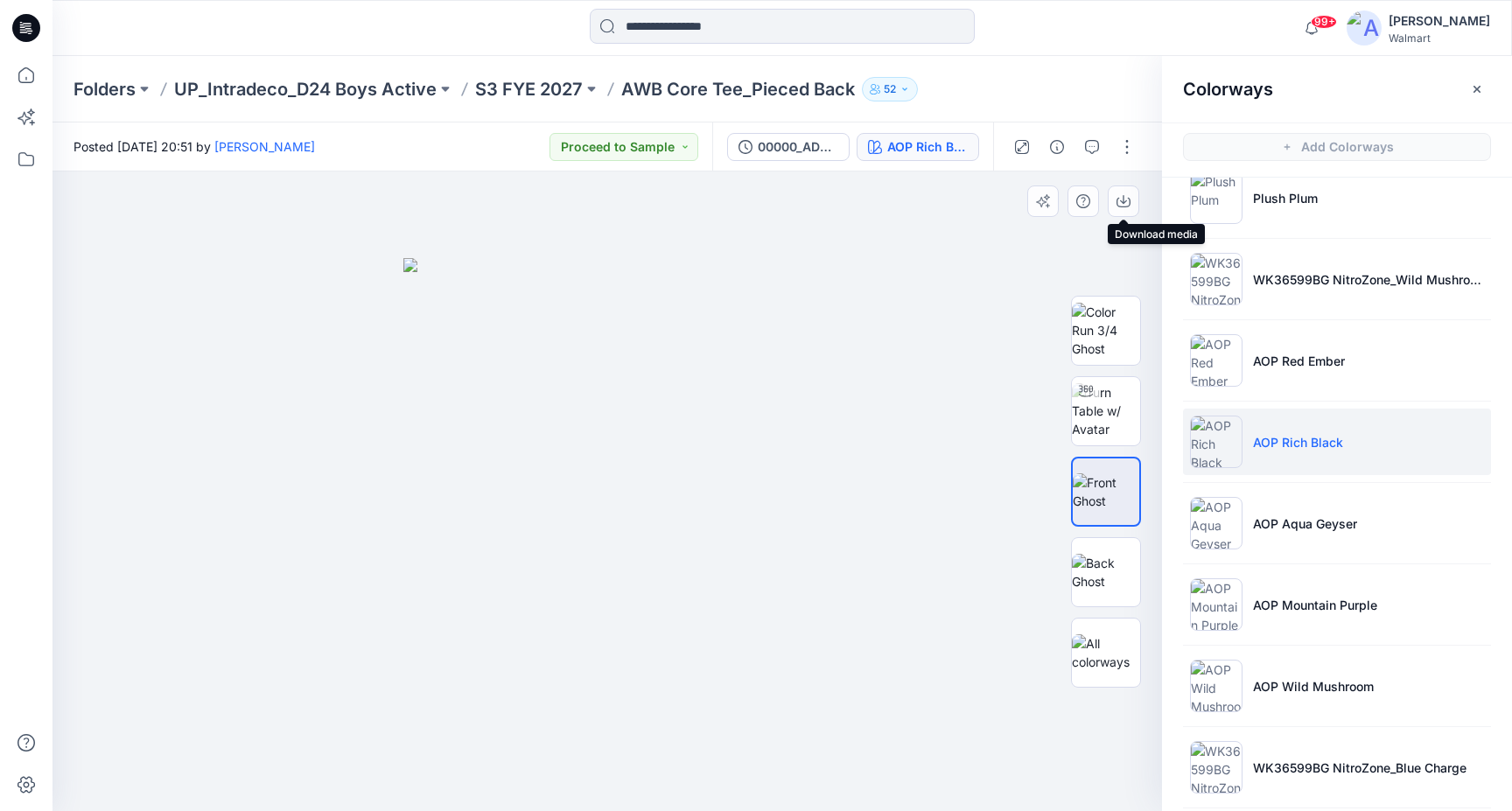
drag, startPoint x: 1130, startPoint y: 198, endPoint x: 1142, endPoint y: 202, distance: 12.6
click at [1130, 198] on icon "button" at bounding box center [1123, 201] width 14 height 14
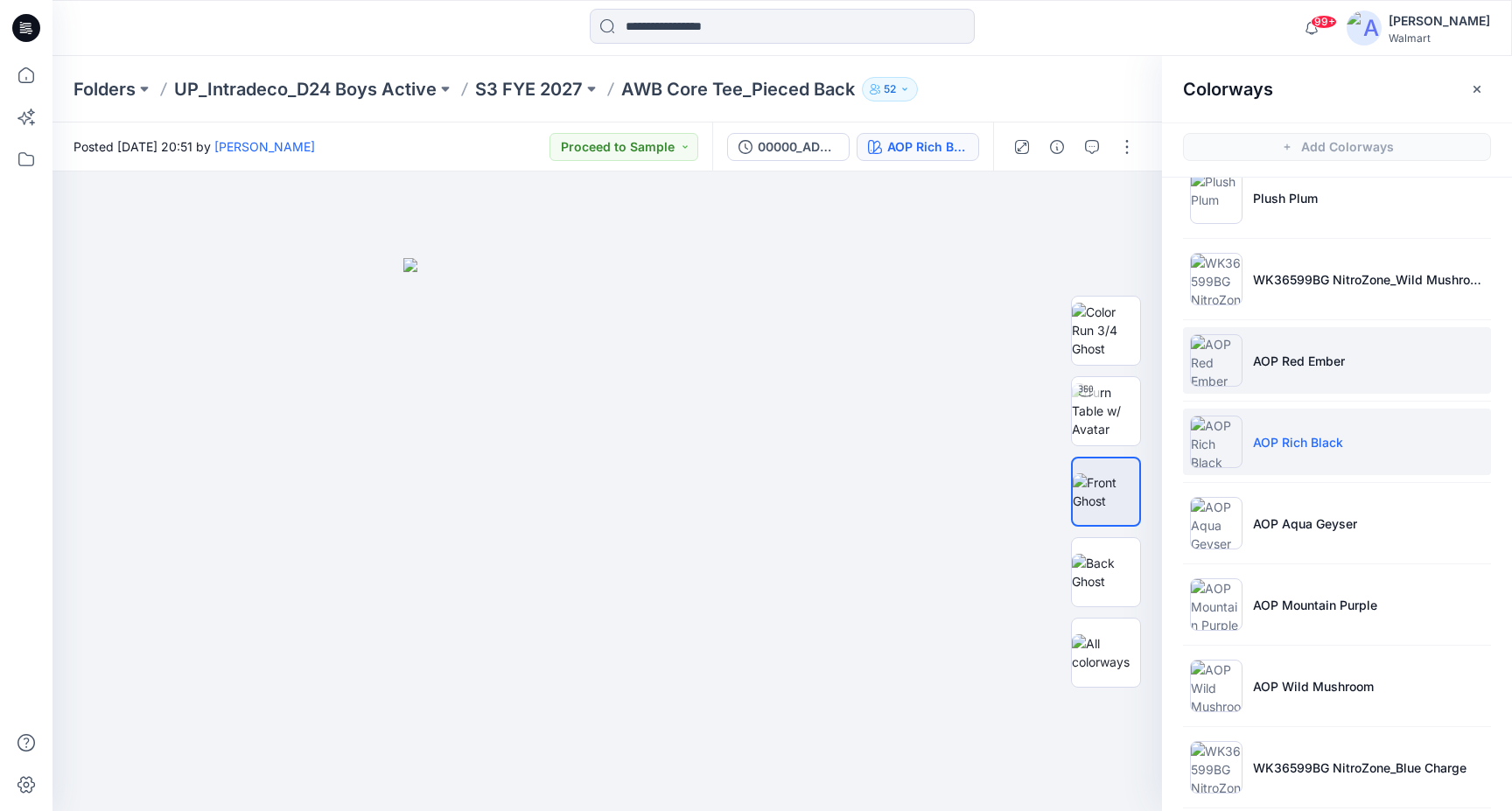
click at [1344, 374] on li "AOP Red Ember" at bounding box center [1337, 360] width 308 height 66
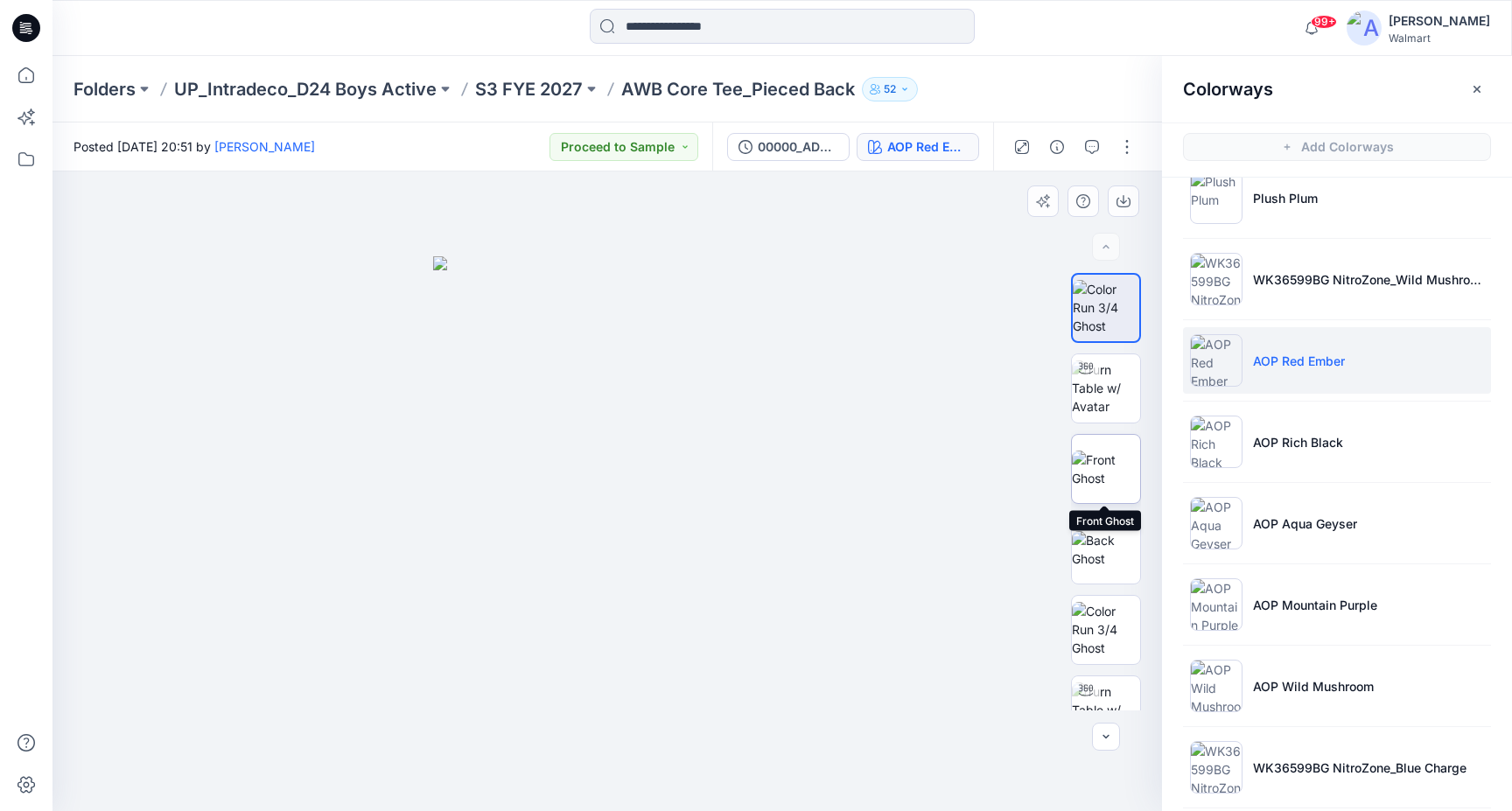
click at [1109, 460] on img at bounding box center [1105, 469] width 68 height 37
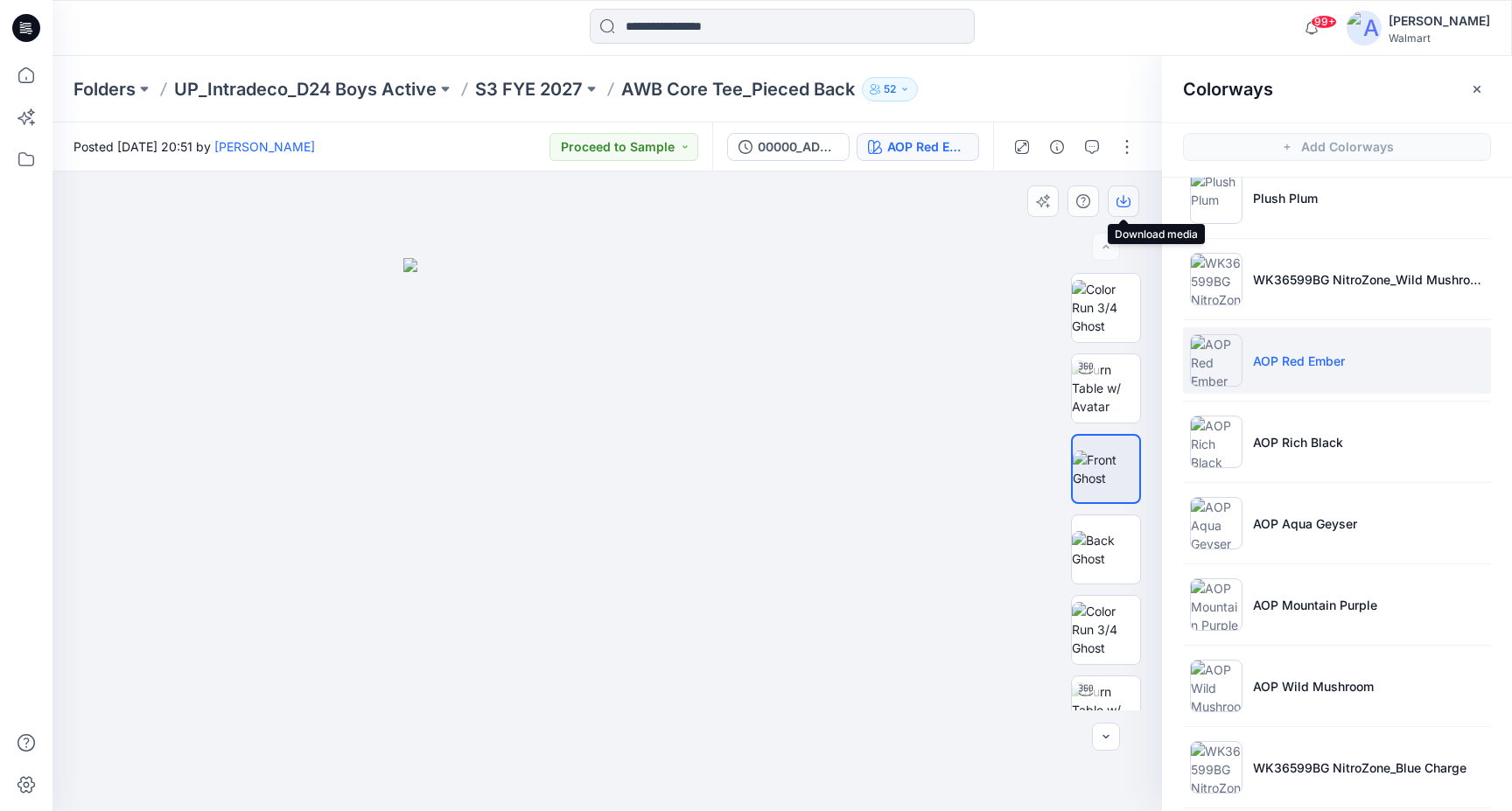
click at [1129, 204] on icon "button" at bounding box center [1123, 201] width 14 height 14
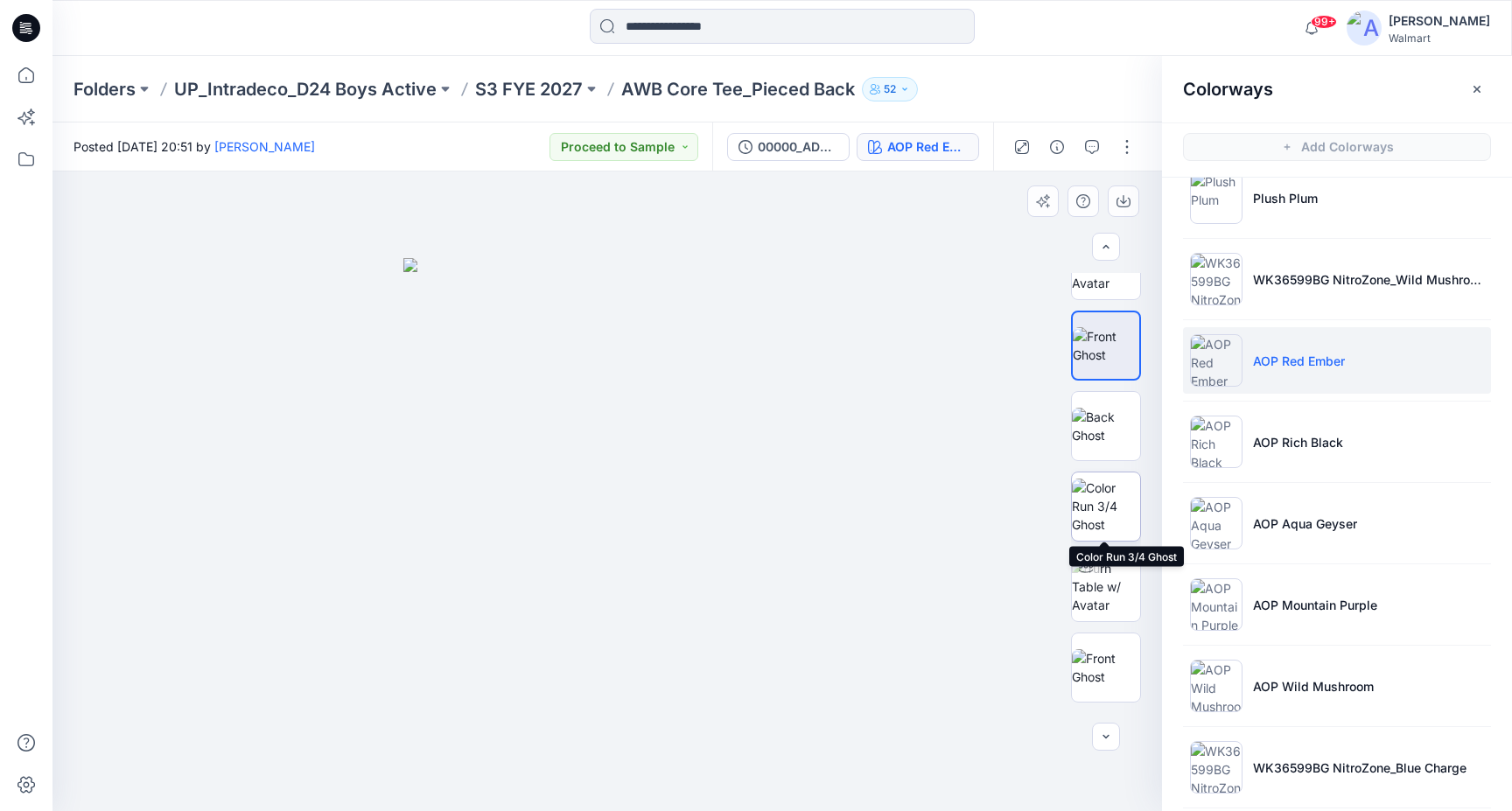
scroll to position [132, 0]
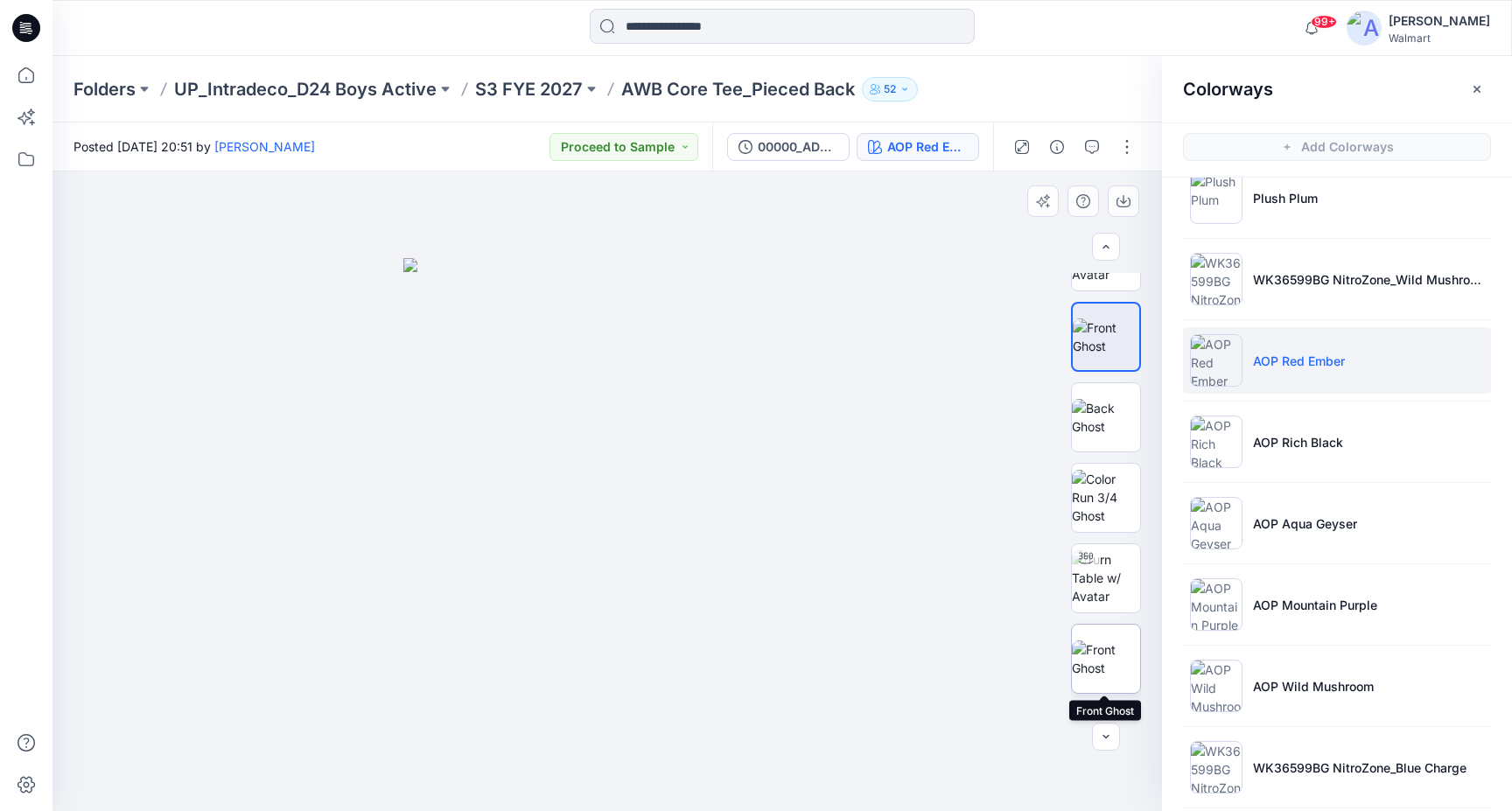
click at [1114, 648] on img at bounding box center [1105, 659] width 68 height 37
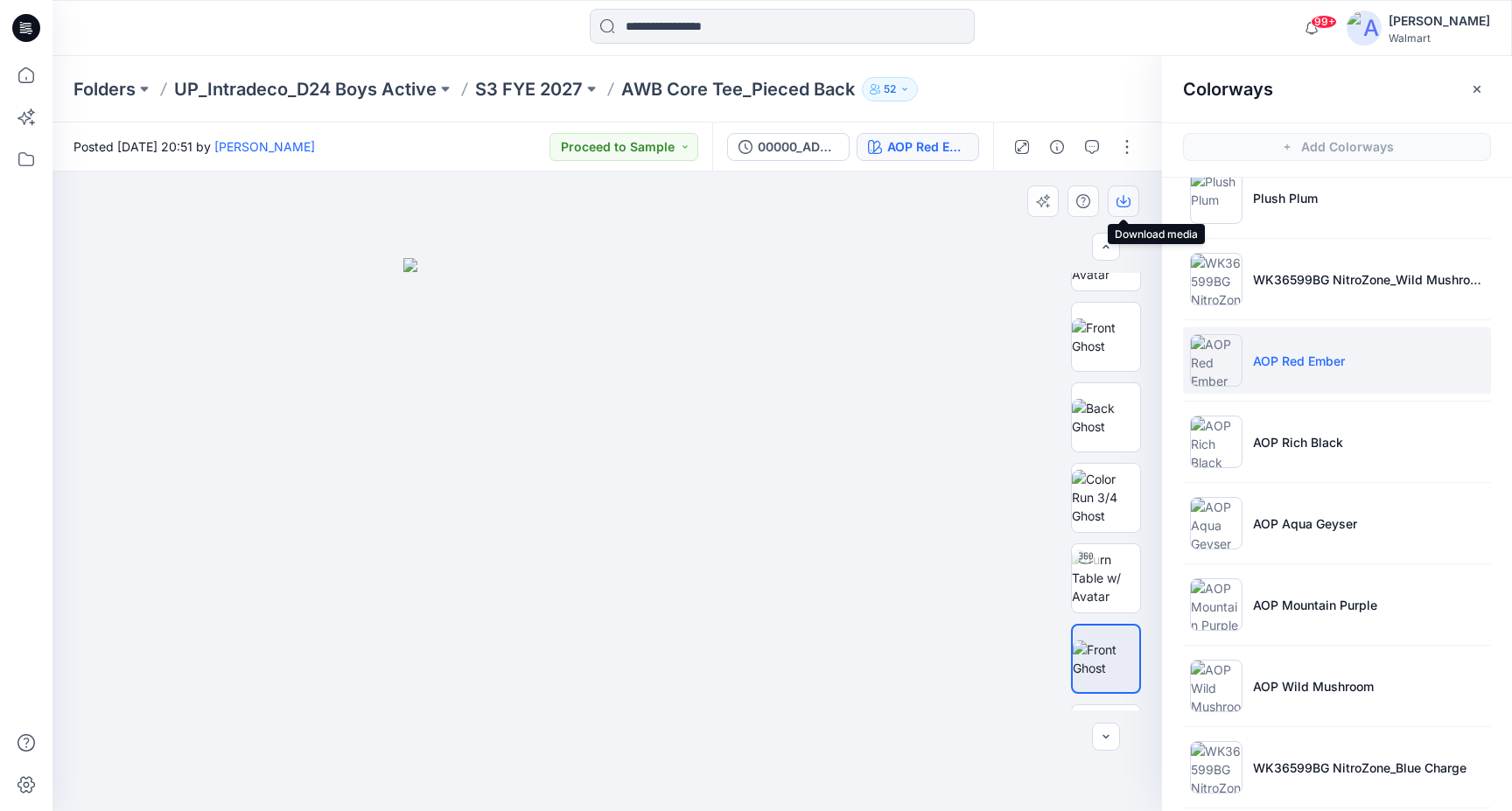
click at [1119, 202] on icon "button" at bounding box center [1123, 201] width 14 height 14
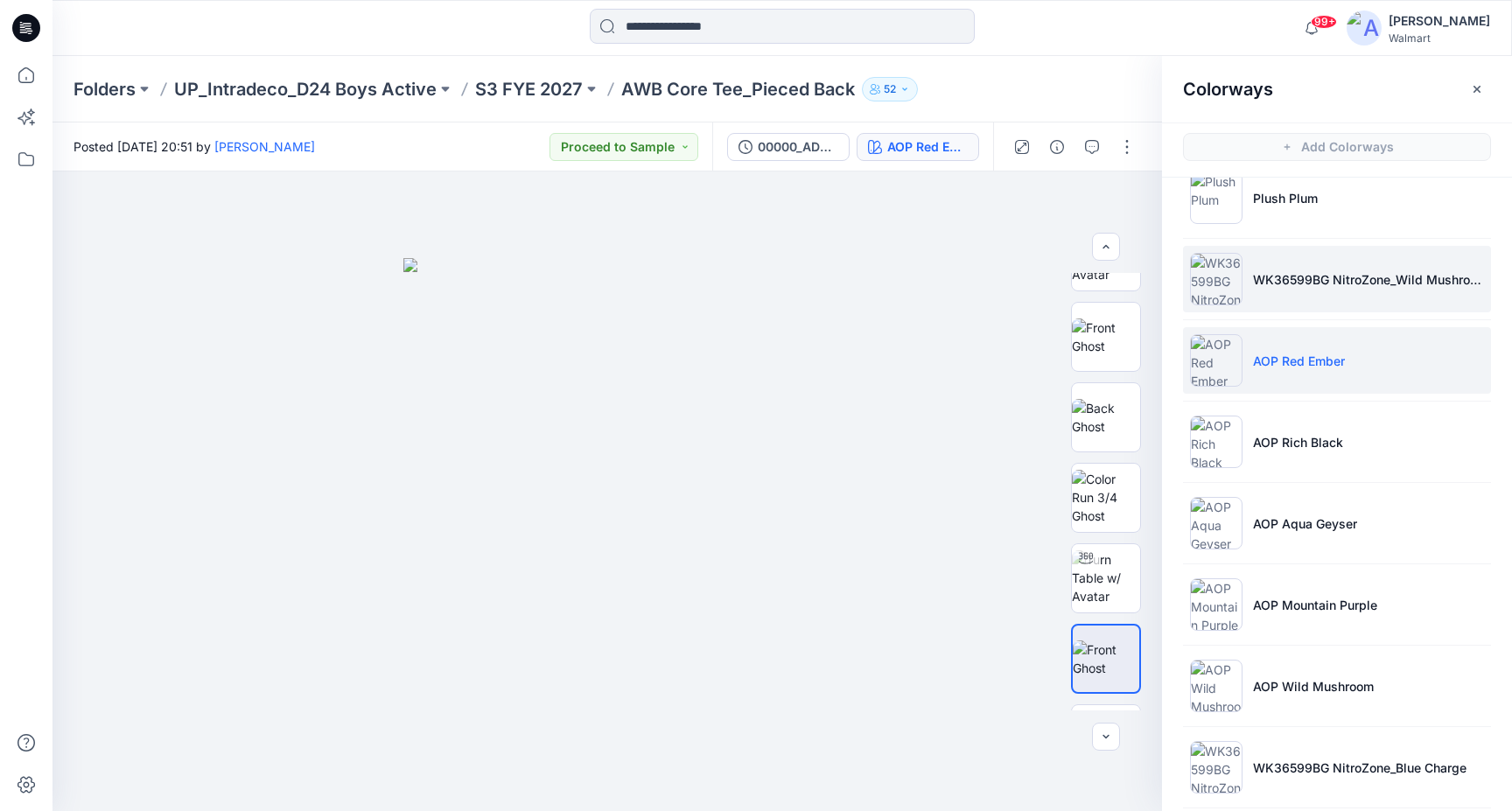
click at [1336, 294] on li "WK36599BG NitroZone_Wild Mushroom" at bounding box center [1337, 278] width 308 height 66
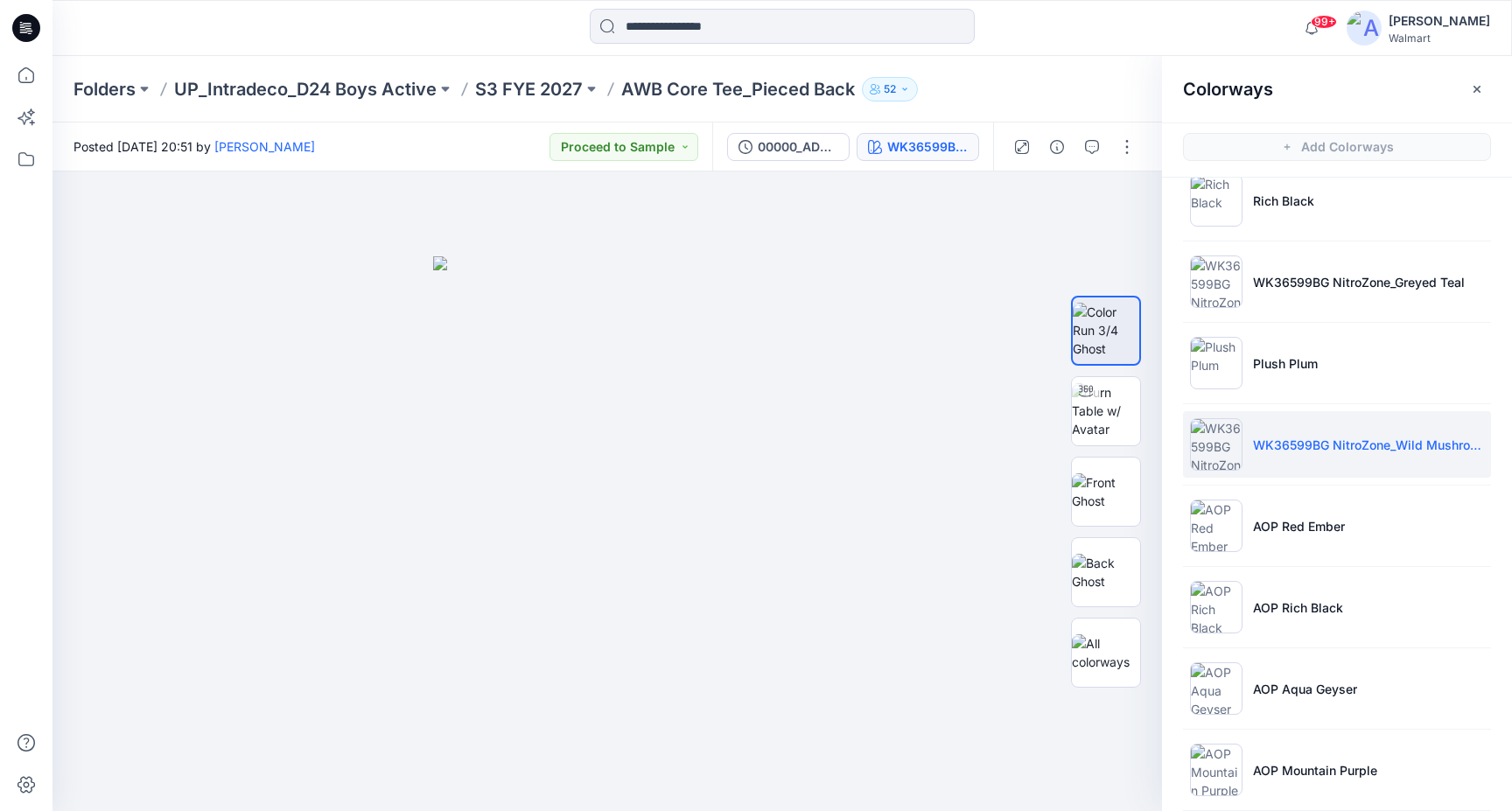
scroll to position [0, 0]
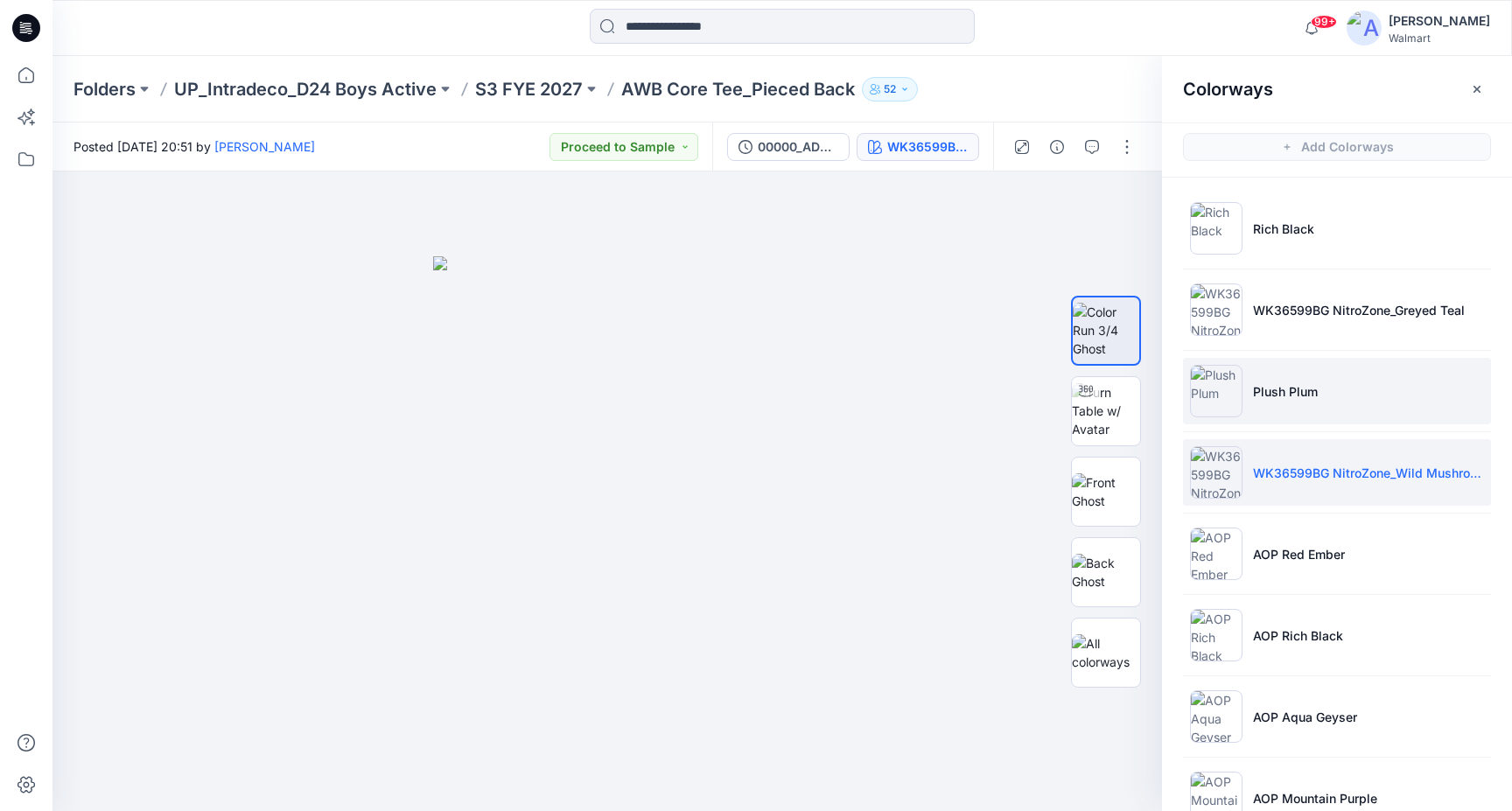
click at [1327, 412] on li "Plush Plum" at bounding box center [1337, 391] width 308 height 66
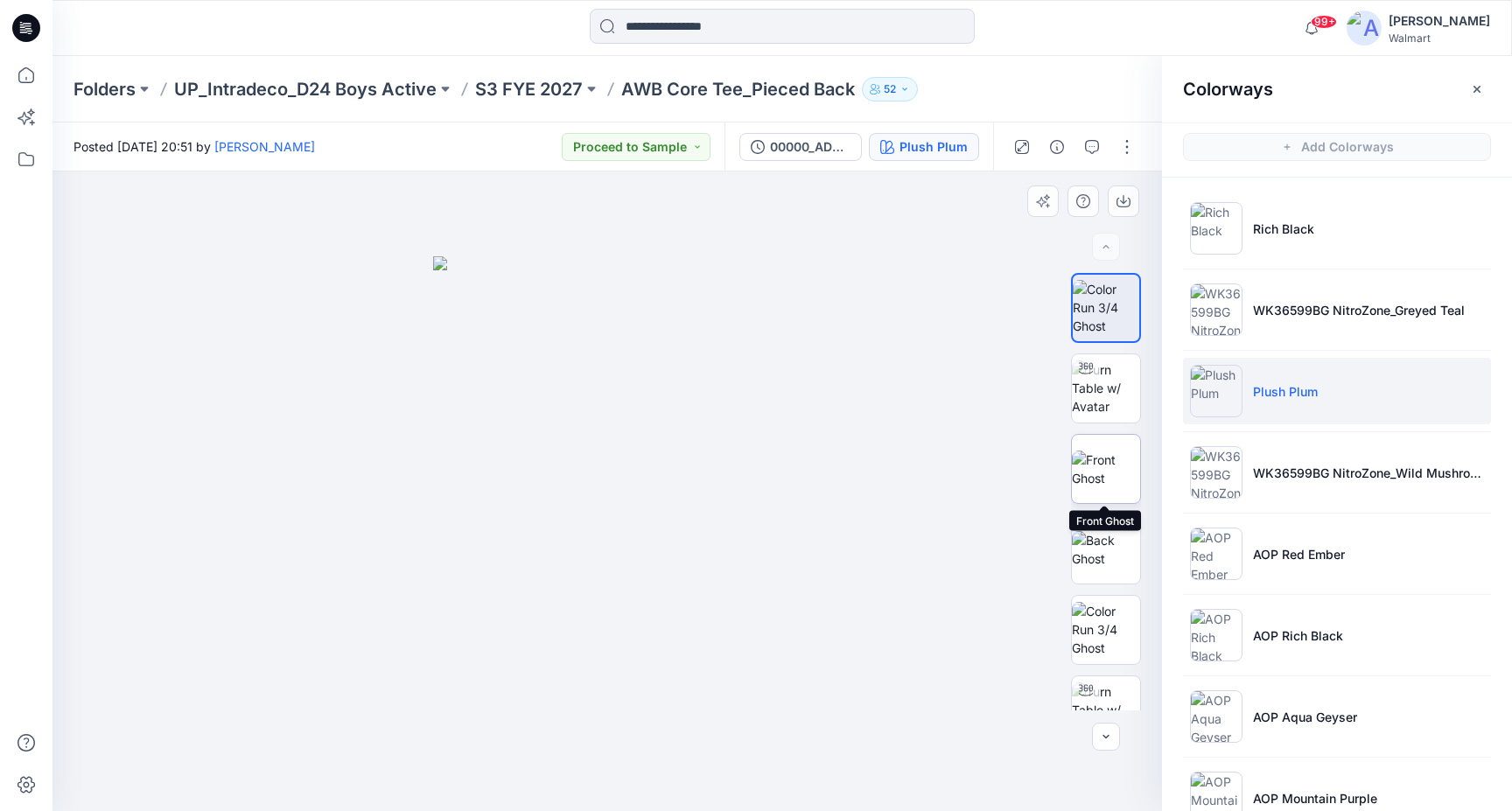
click at [1111, 474] on img at bounding box center [1105, 469] width 68 height 37
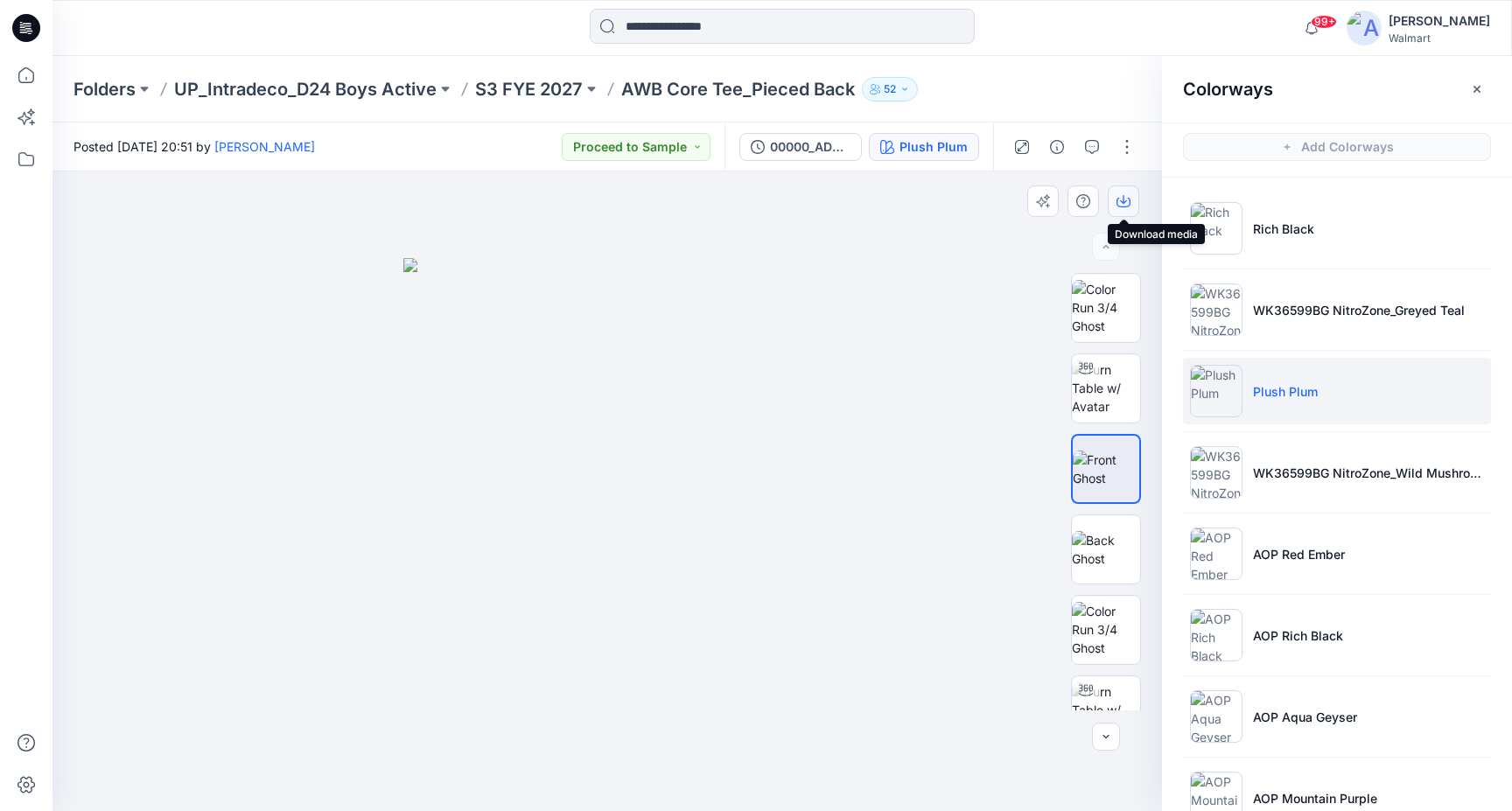
click at [1128, 197] on icon "button" at bounding box center [1123, 201] width 14 height 14
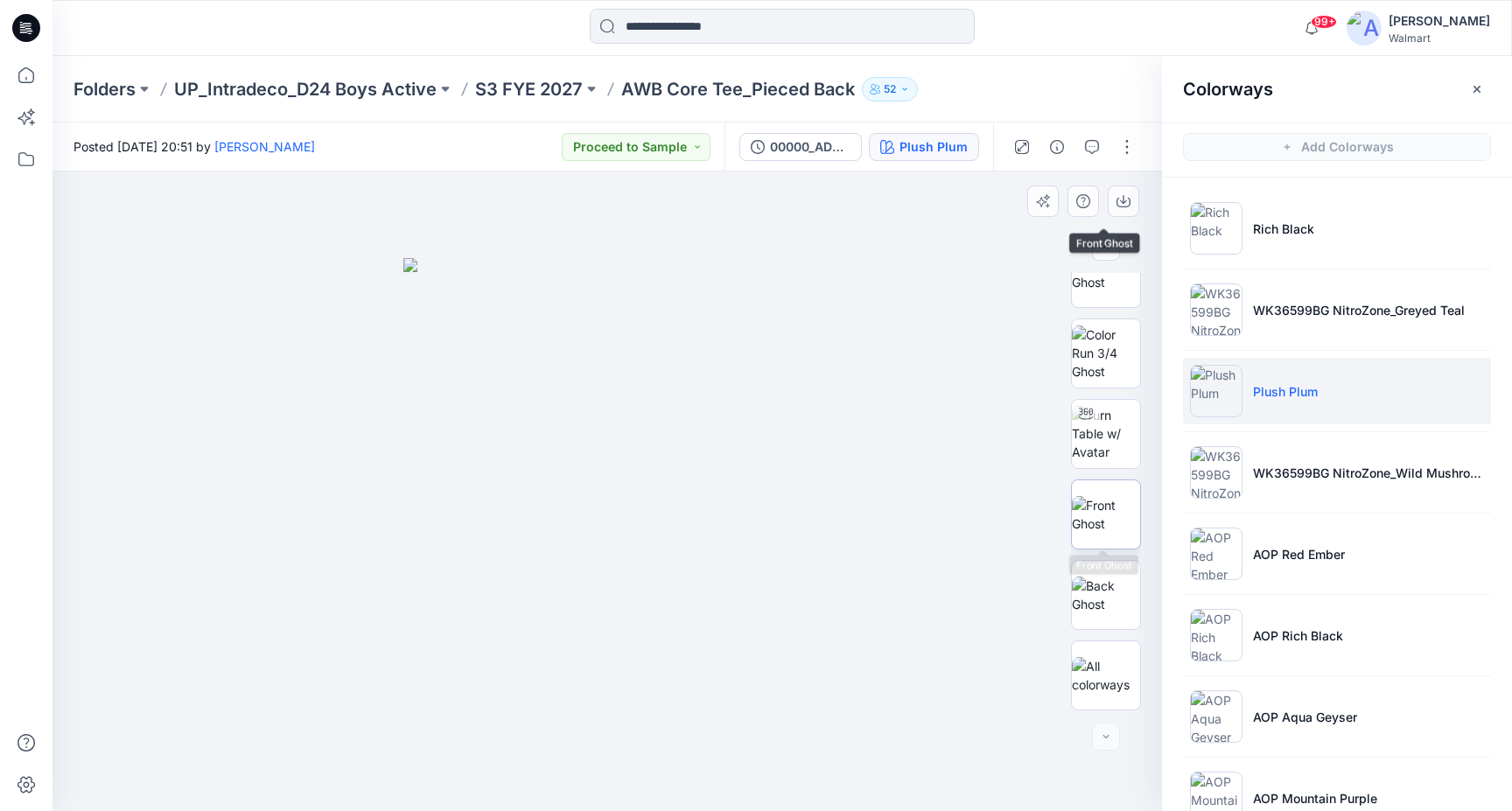
scroll to position [276, 0]
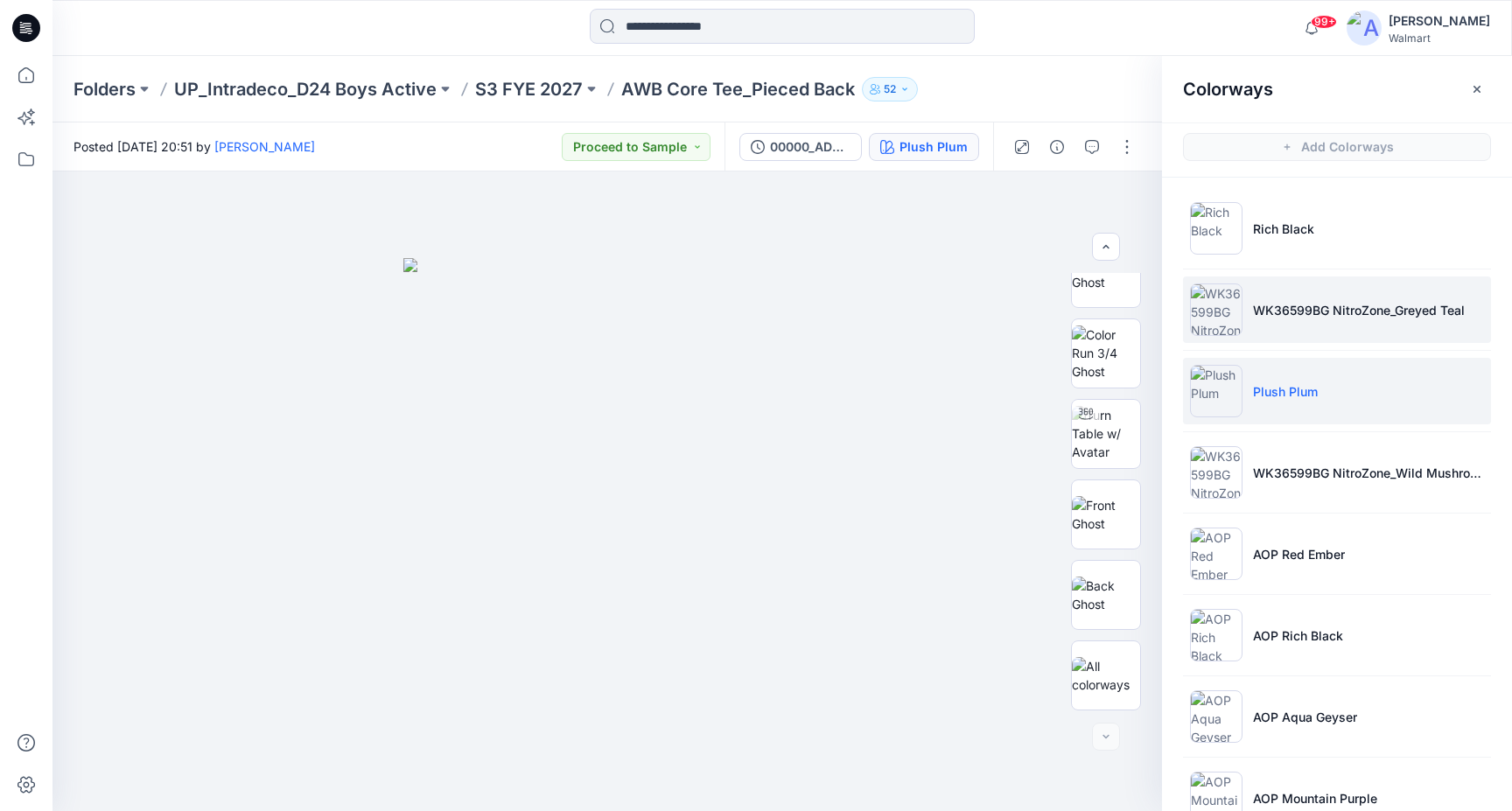
click at [1334, 312] on p "WK36599BG NitroZone_Greyed Teal" at bounding box center [1359, 311] width 212 height 19
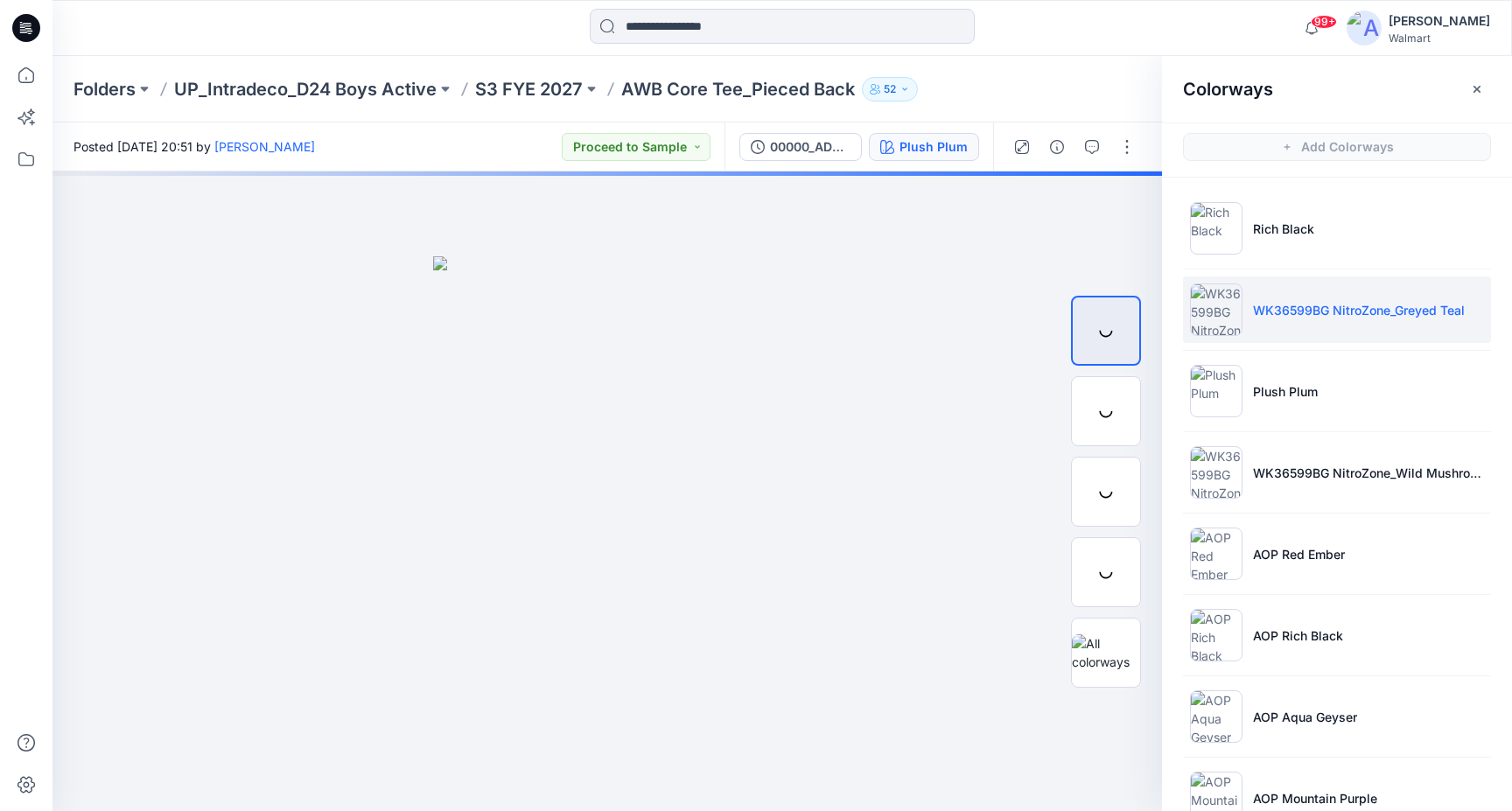
scroll to position [0, 0]
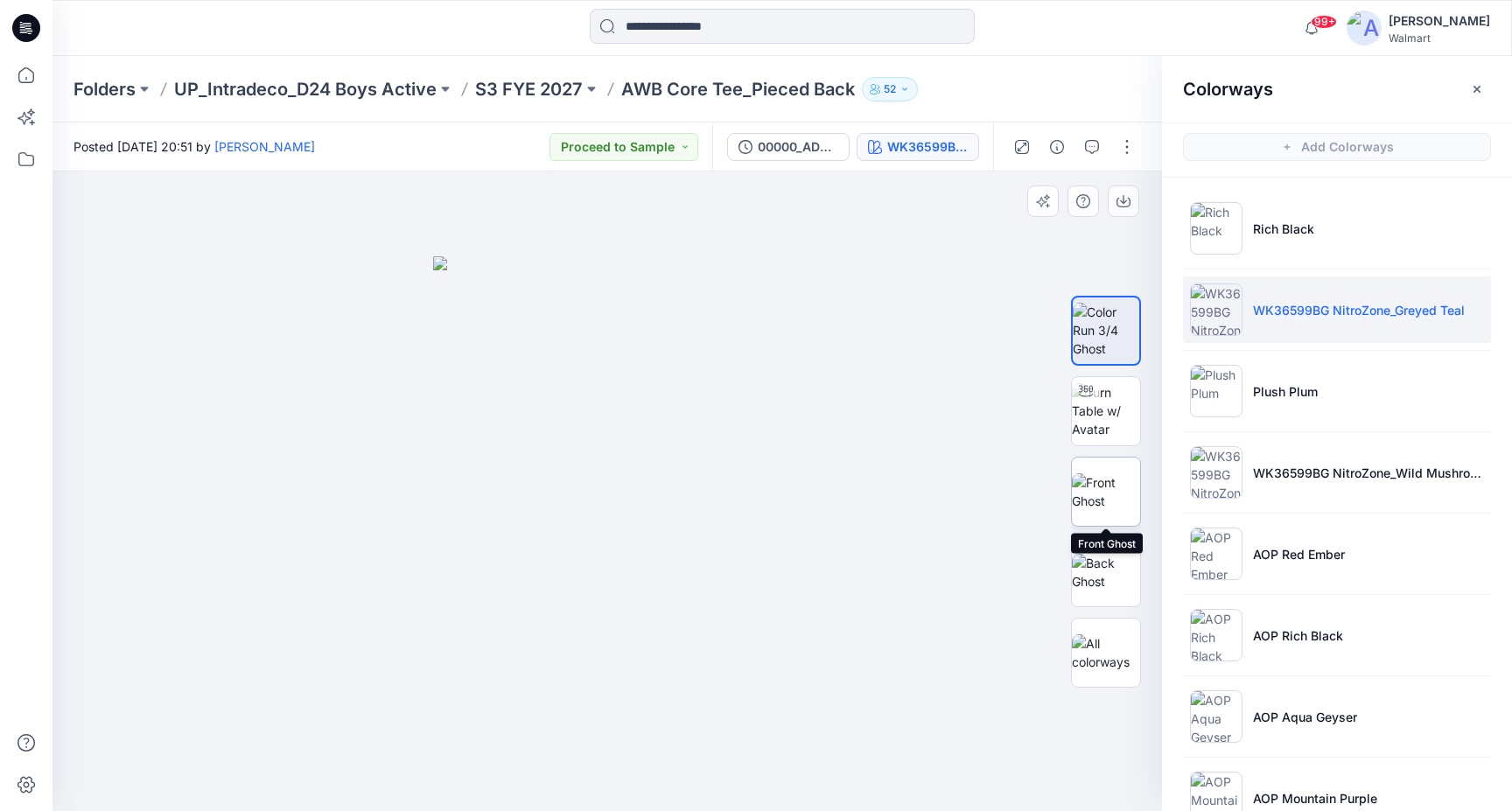
click at [1112, 506] on img at bounding box center [1105, 492] width 68 height 37
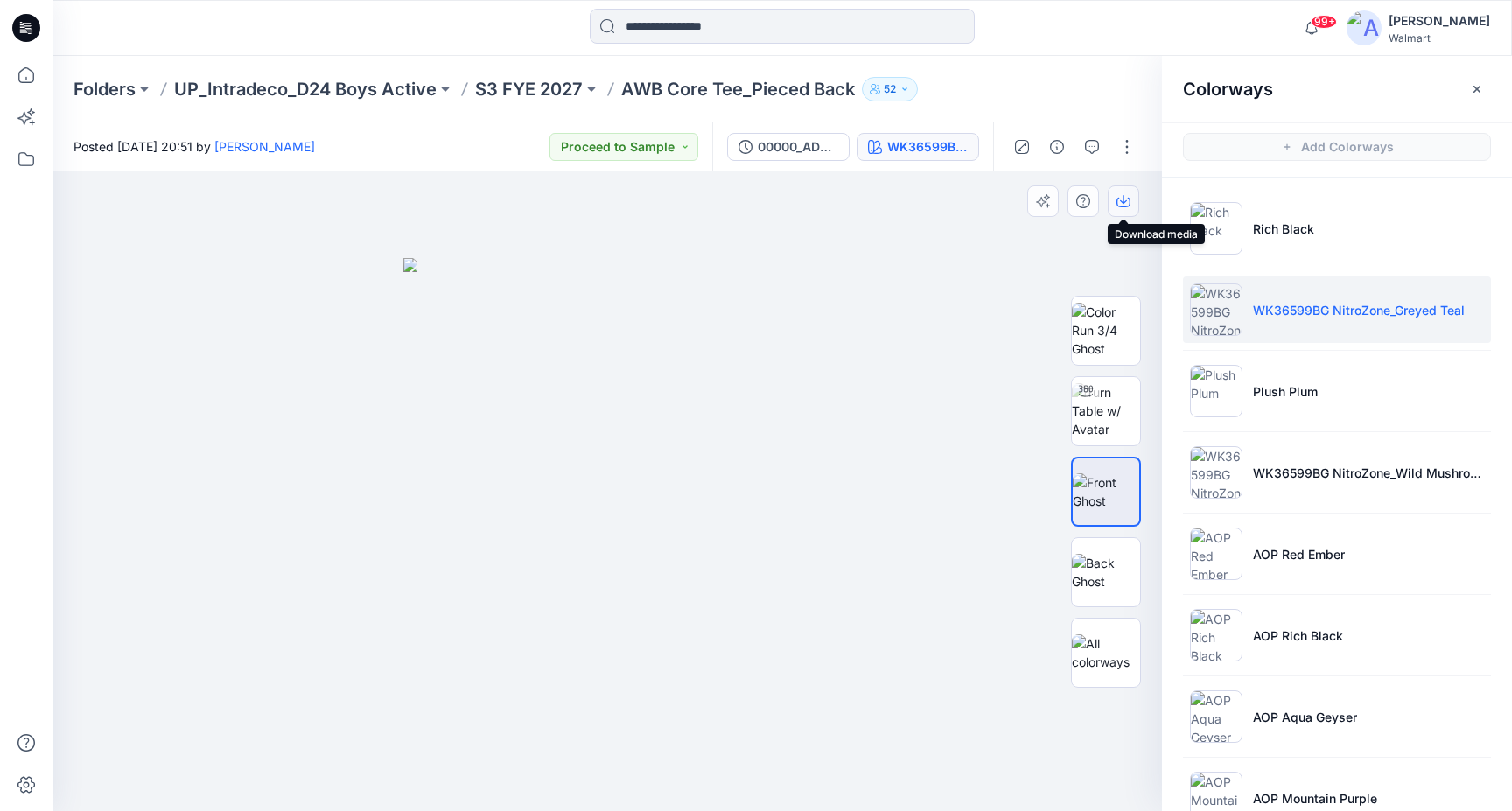
click at [1127, 207] on icon "button" at bounding box center [1123, 201] width 14 height 14
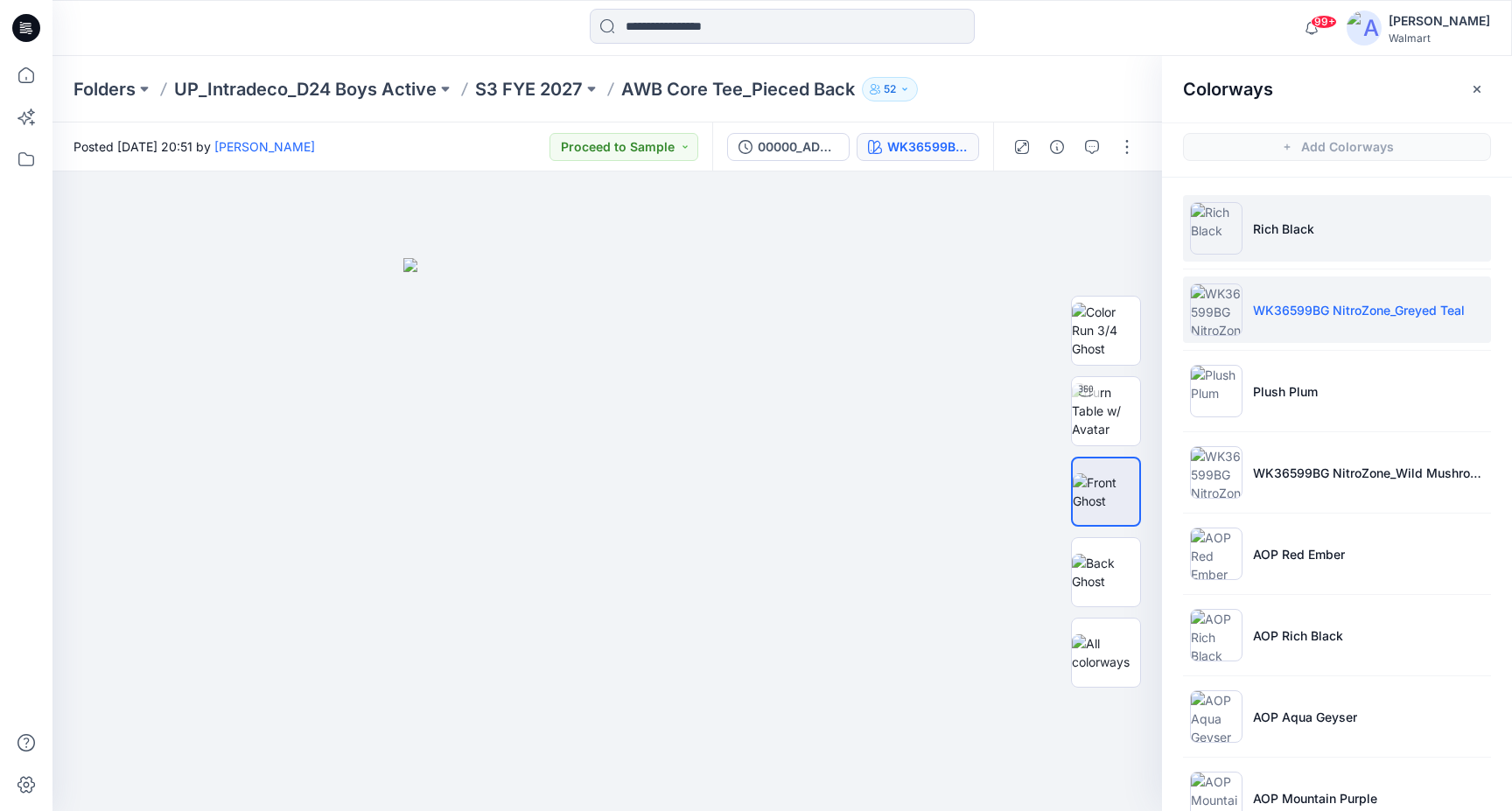
click at [1343, 229] on li "Rich Black" at bounding box center [1337, 228] width 308 height 66
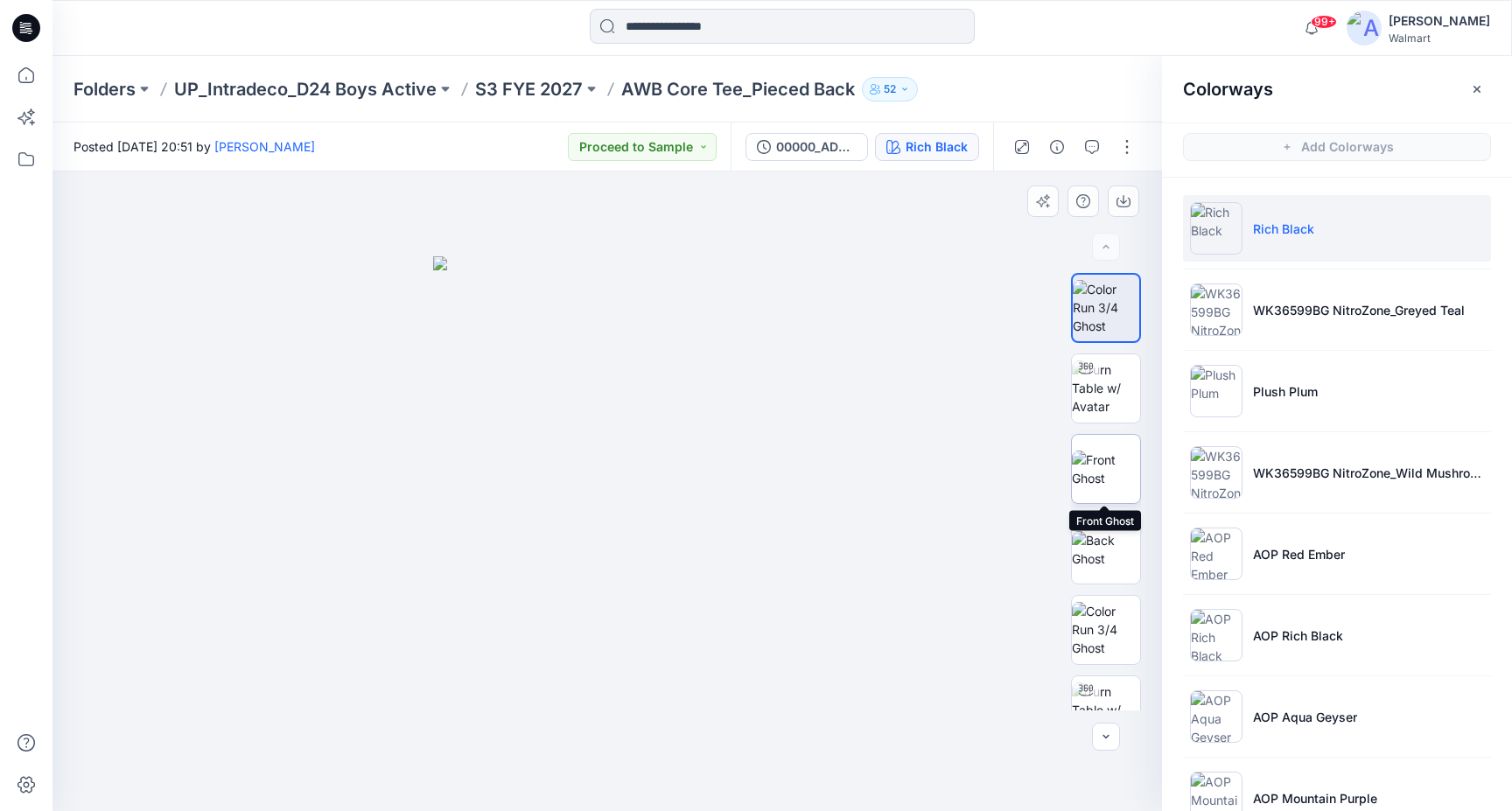
click at [1102, 487] on img at bounding box center [1105, 469] width 68 height 37
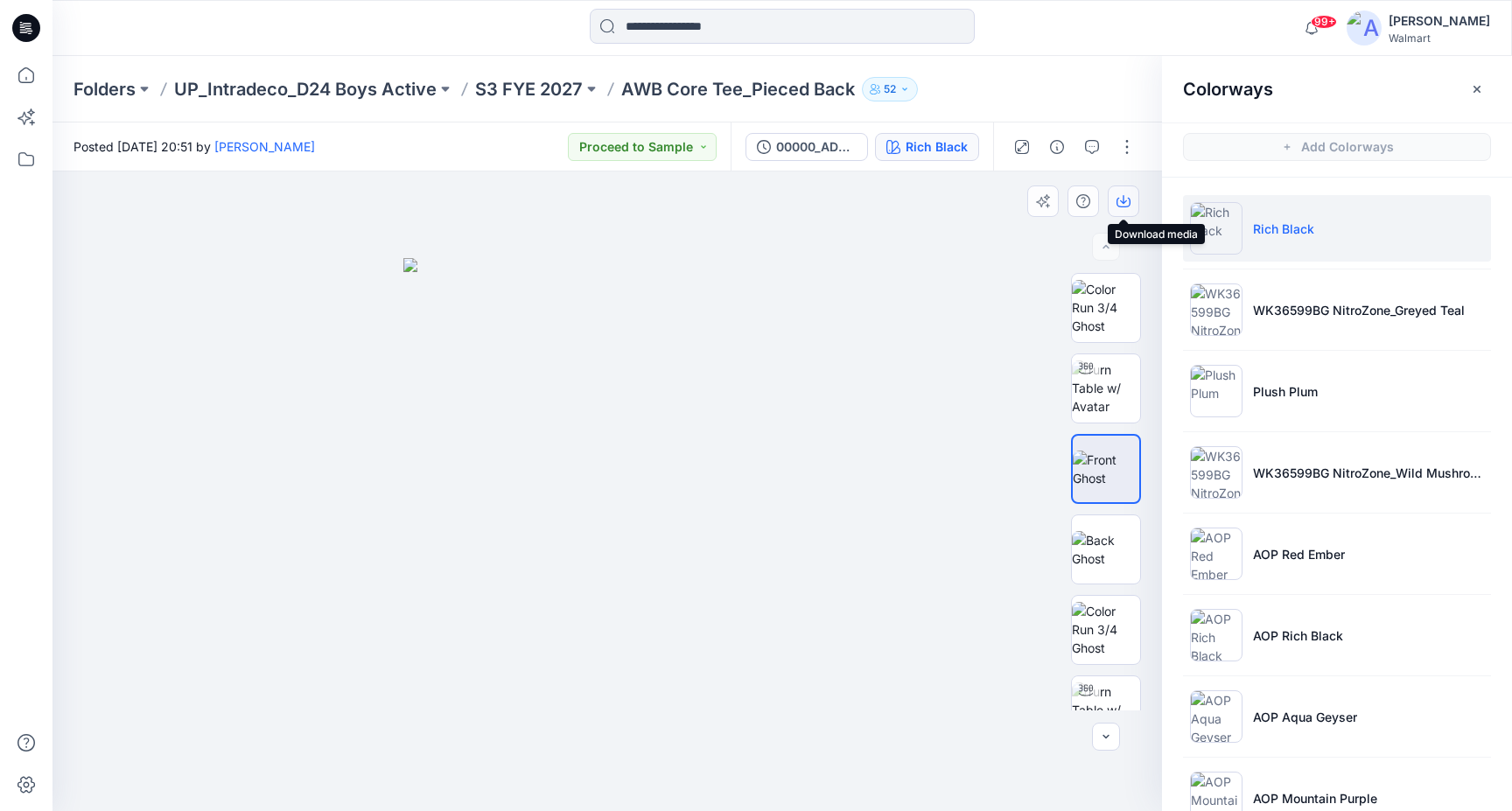
click at [1126, 202] on icon "button" at bounding box center [1124, 199] width 7 height 8
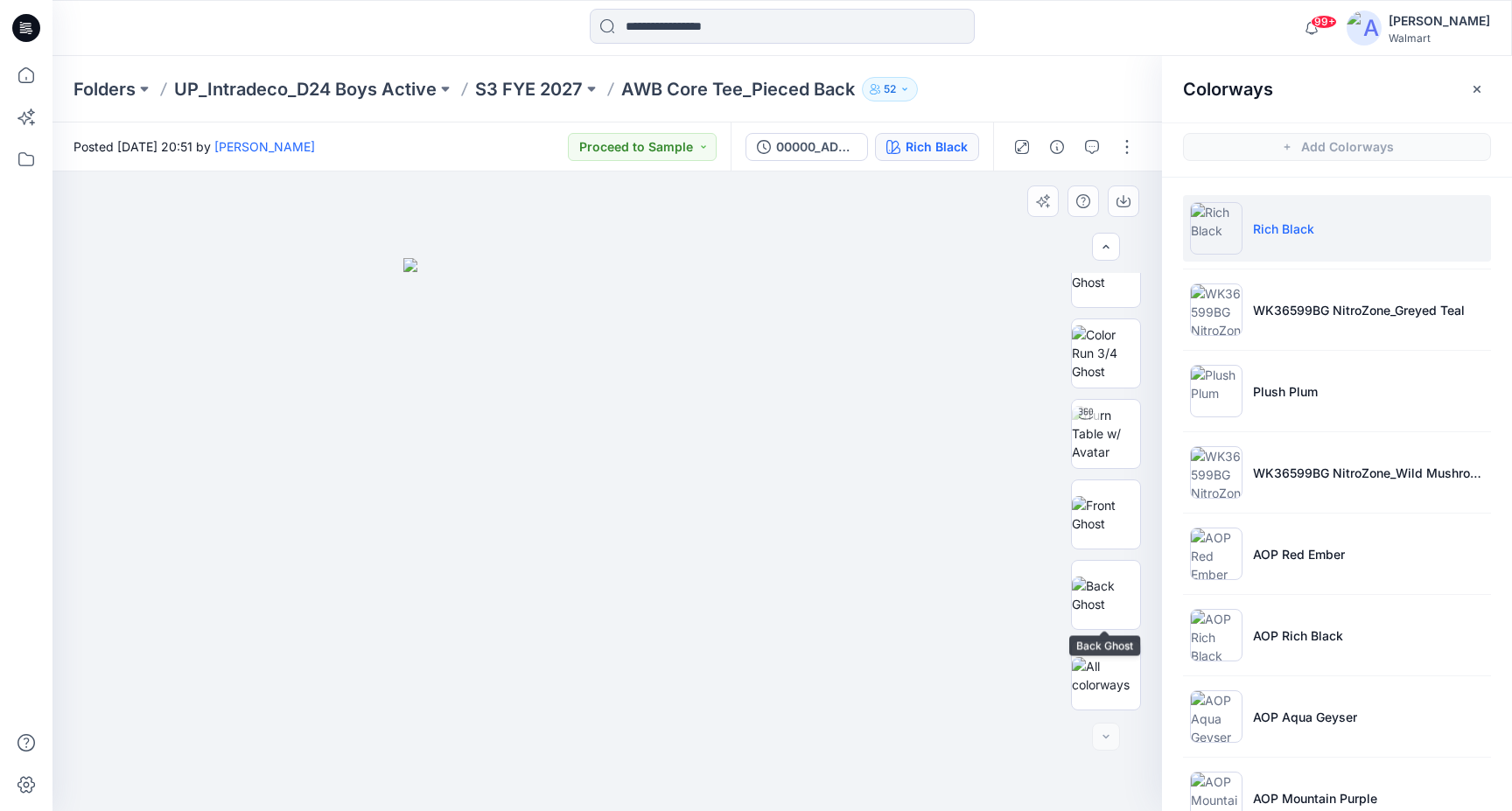
scroll to position [276, 0]
click at [1111, 519] on img at bounding box center [1105, 514] width 68 height 37
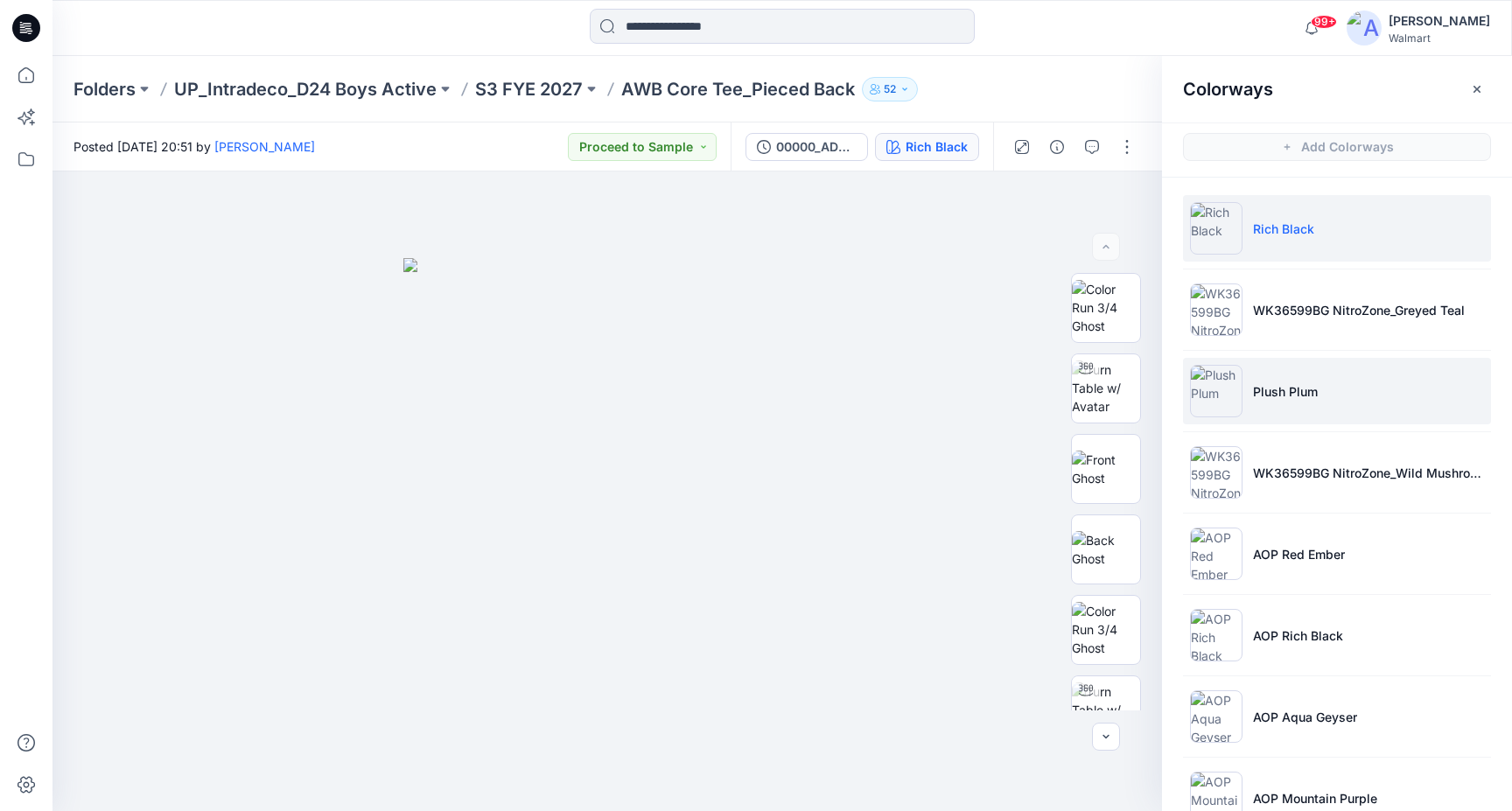
scroll to position [0, 0]
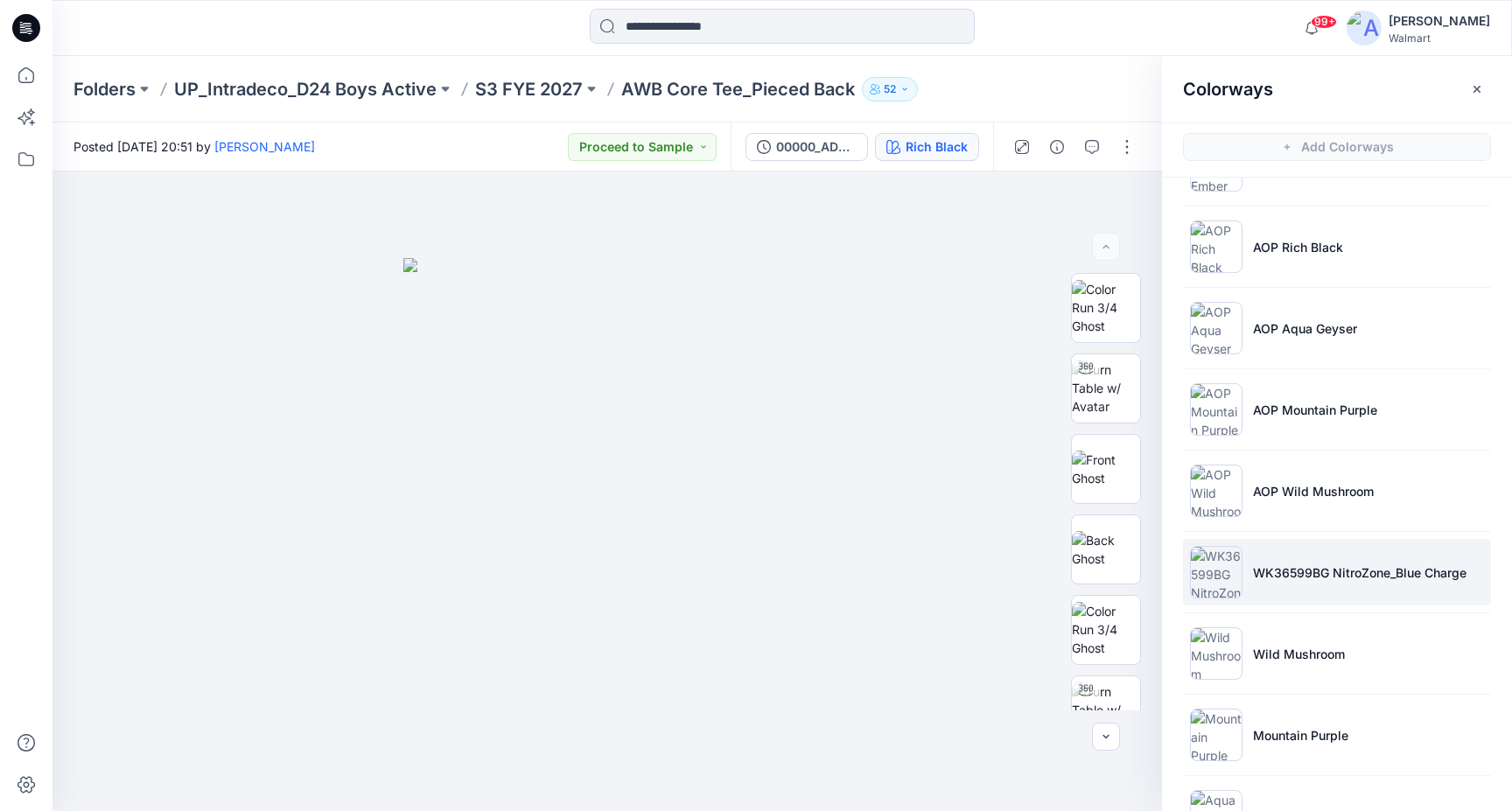
click at [1381, 576] on p "WK36599BG NitroZone_Blue Charge" at bounding box center [1360, 573] width 214 height 19
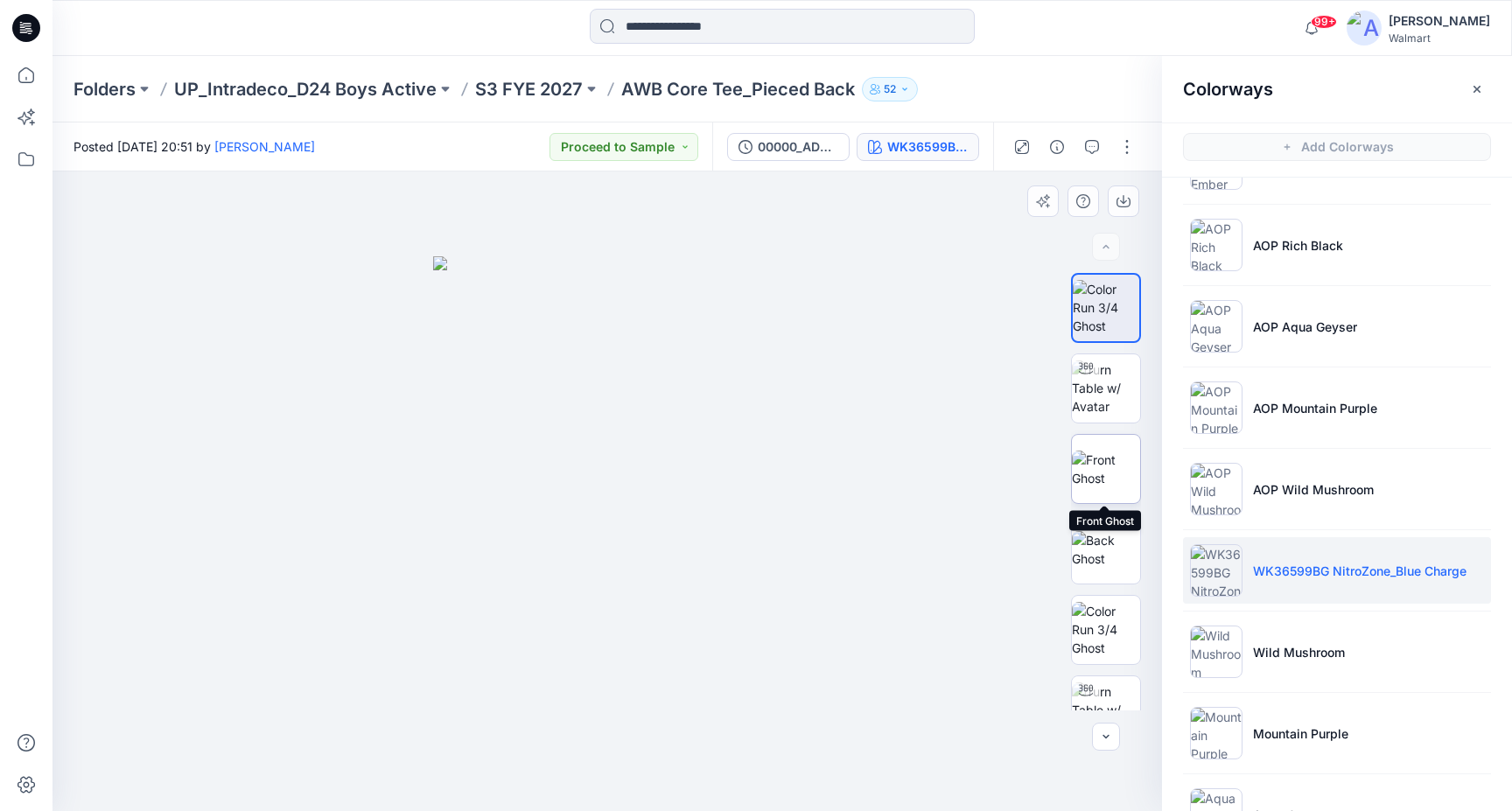
click at [1112, 467] on img at bounding box center [1105, 469] width 68 height 37
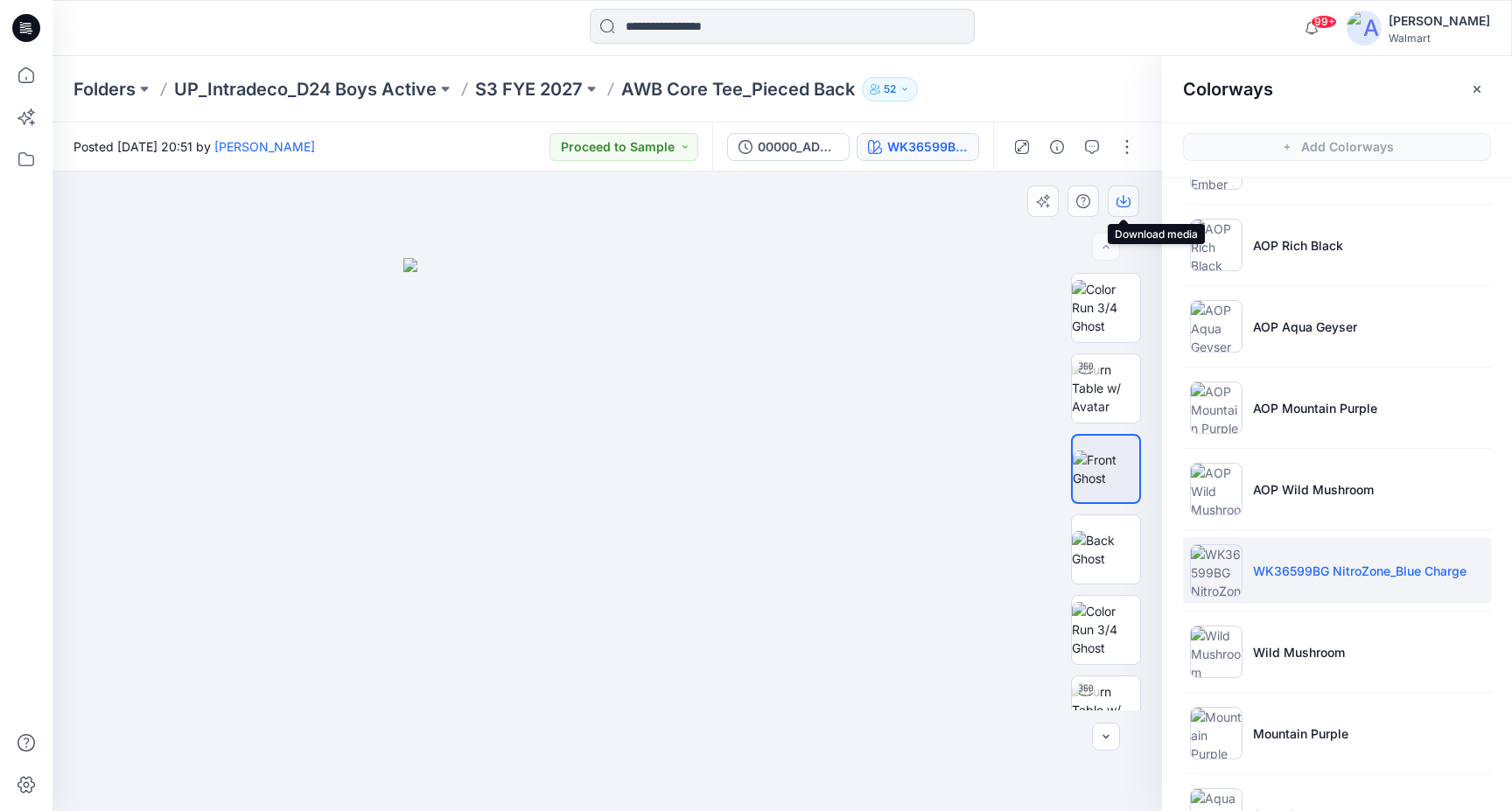
click at [1128, 203] on icon "button" at bounding box center [1123, 201] width 14 height 14
